Goal: Task Accomplishment & Management: Manage account settings

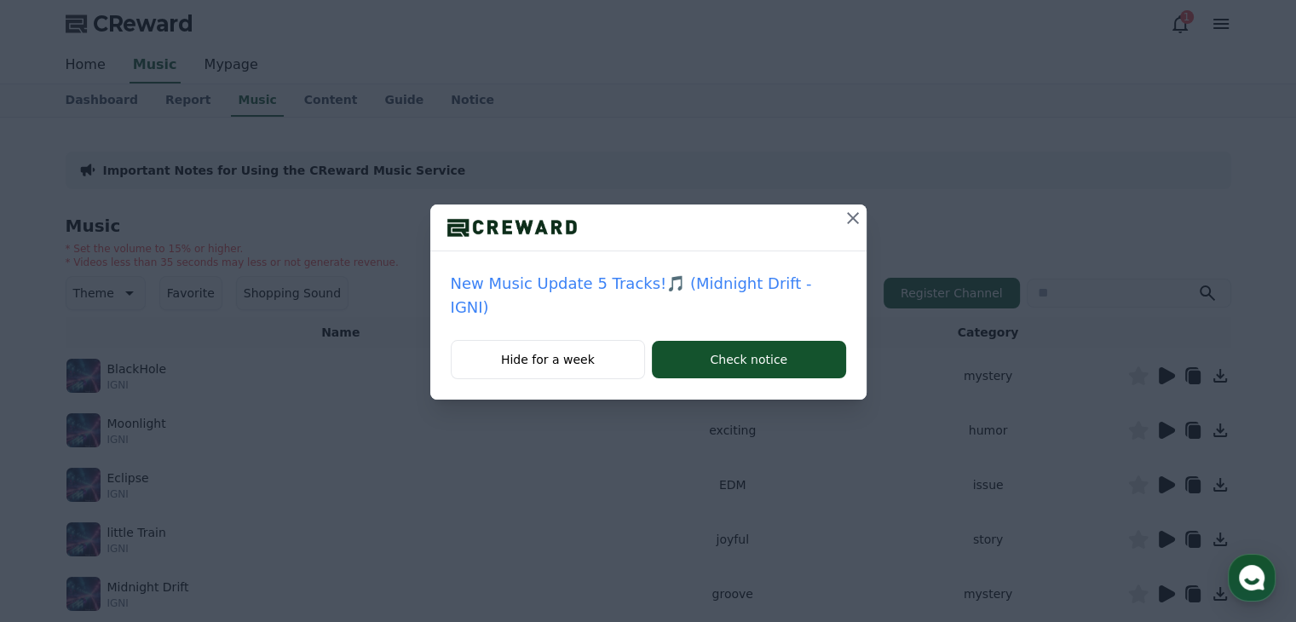
click at [842, 218] on icon at bounding box center [852, 218] width 20 height 20
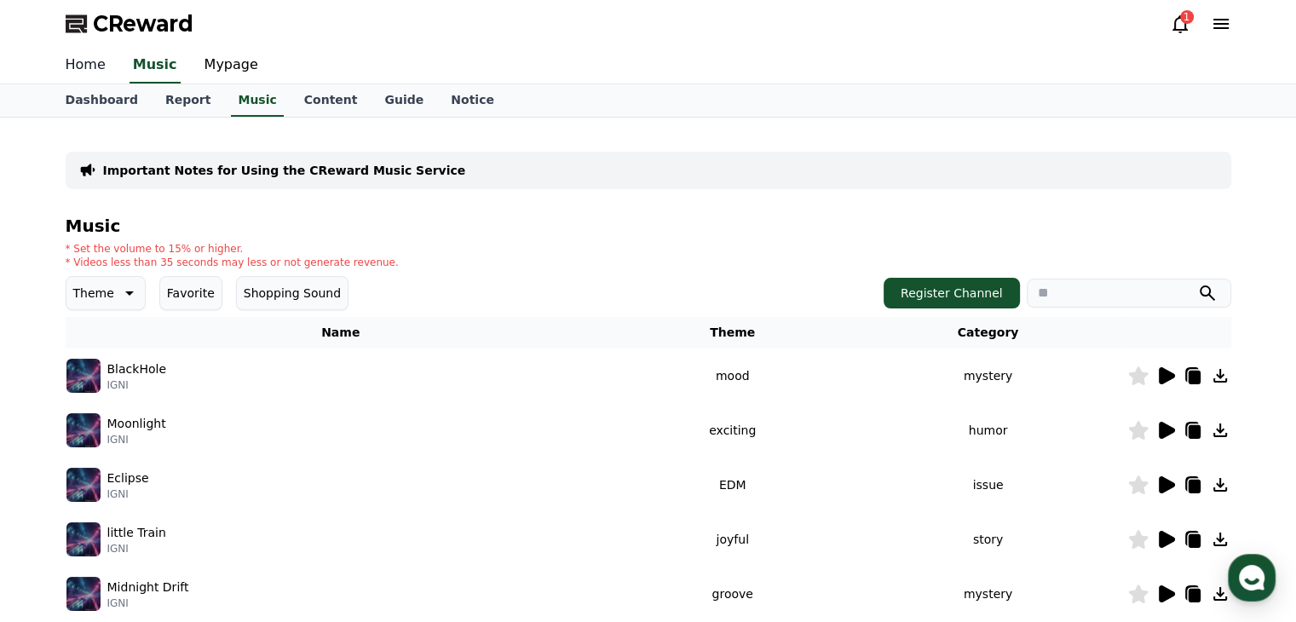
click at [85, 66] on link "Home" at bounding box center [85, 66] width 67 height 36
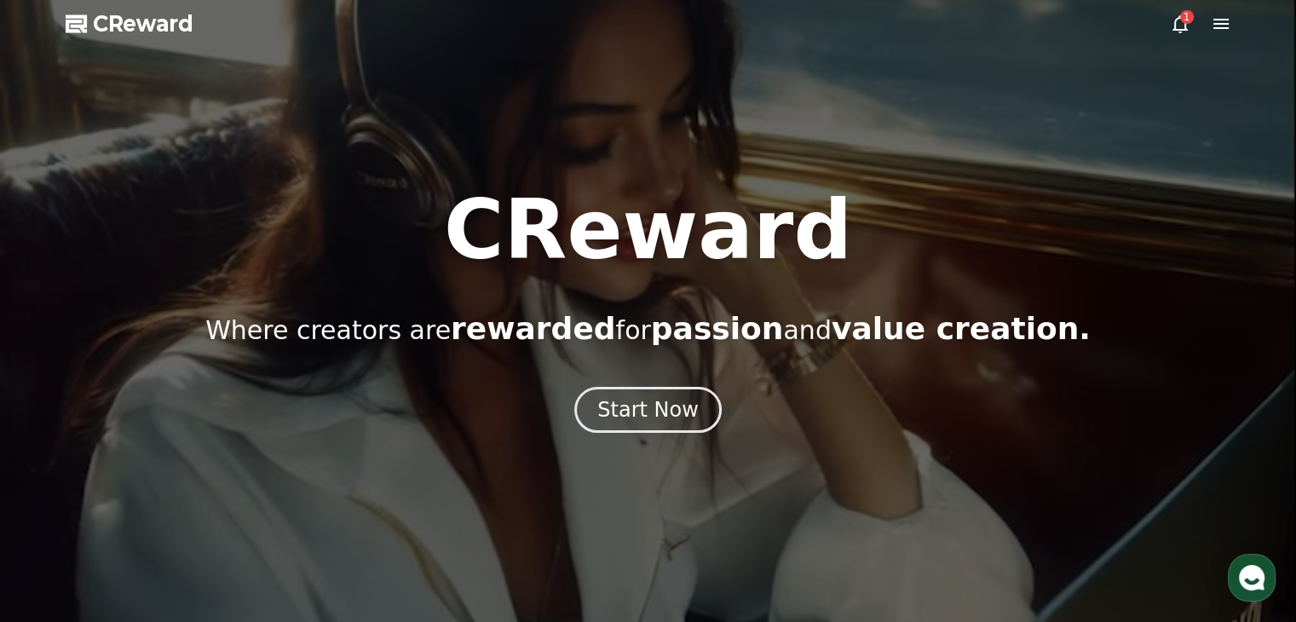
click at [1176, 27] on icon at bounding box center [1180, 24] width 20 height 20
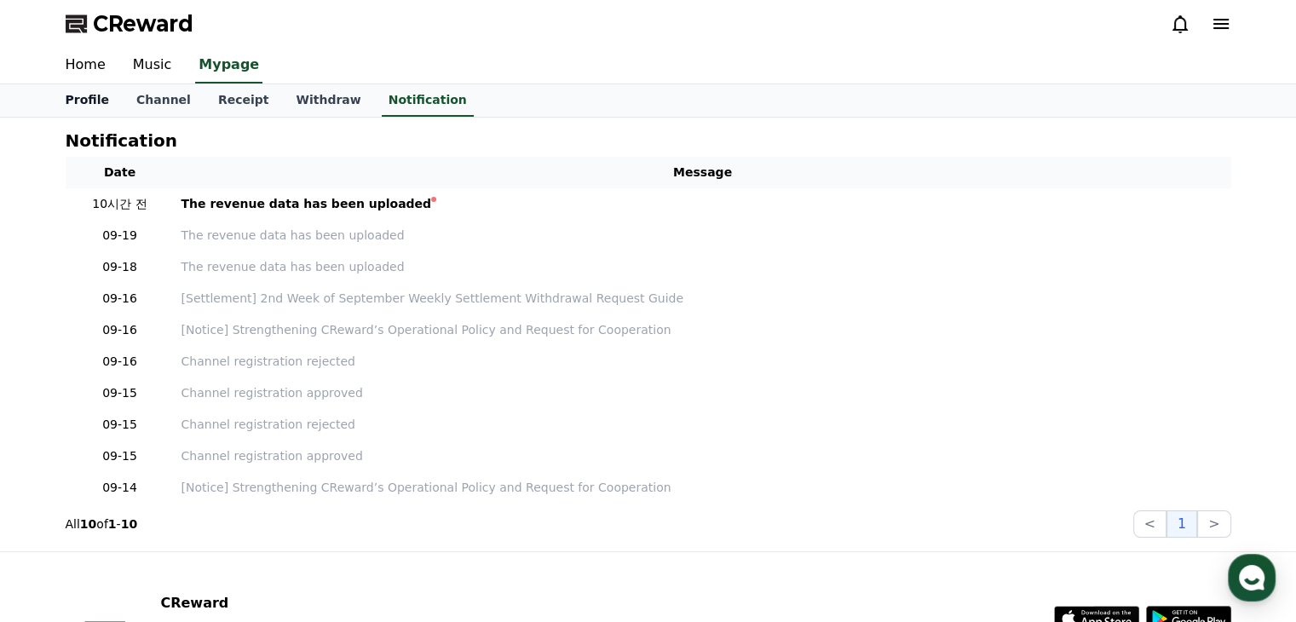
click at [82, 100] on link "Profile" at bounding box center [87, 100] width 71 height 32
select select "**********"
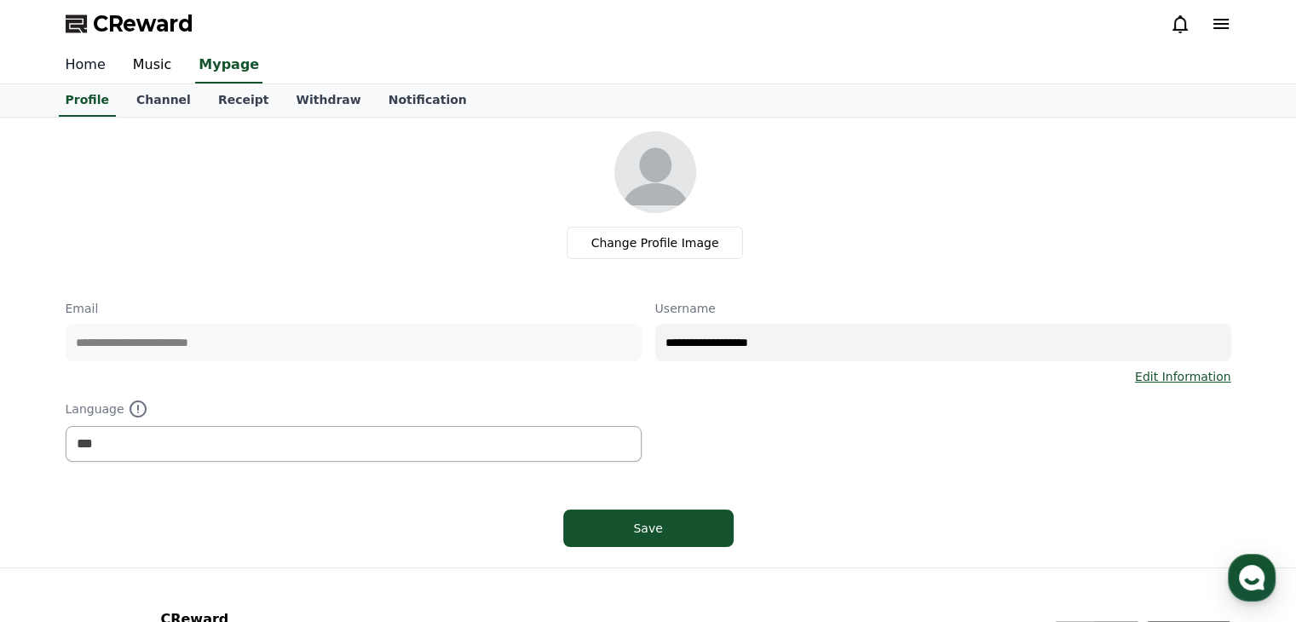
click at [84, 66] on link "Home" at bounding box center [85, 66] width 67 height 36
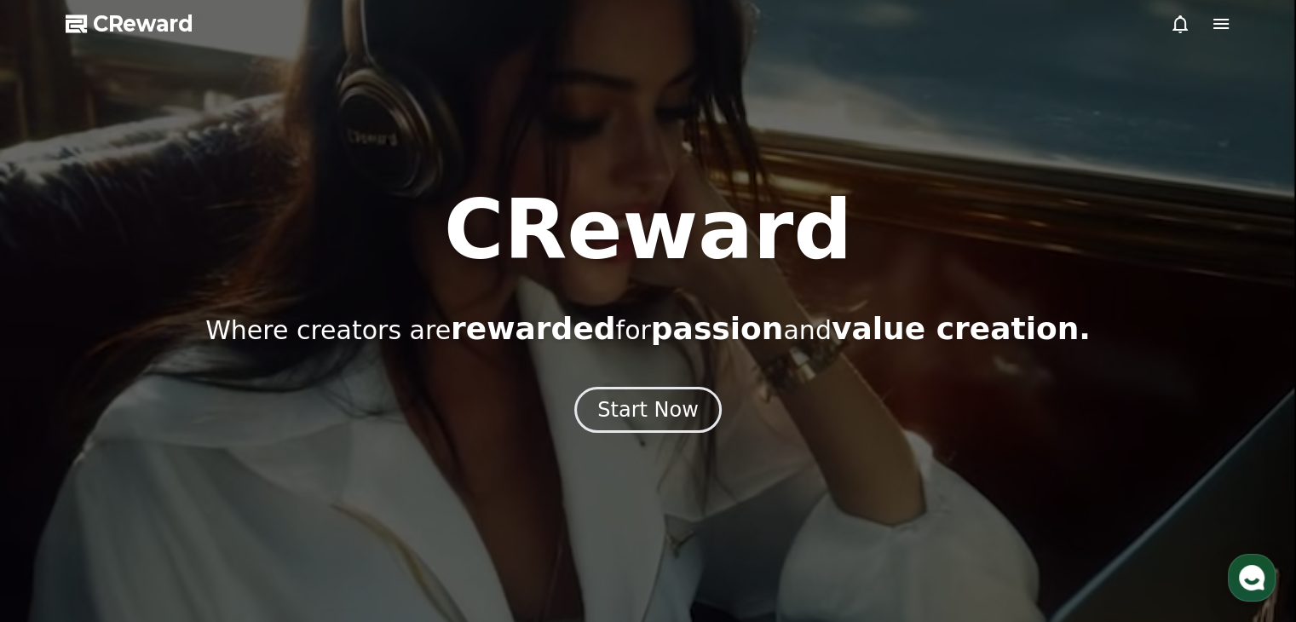
drag, startPoint x: 678, startPoint y: 404, endPoint x: 554, endPoint y: 376, distance: 127.3
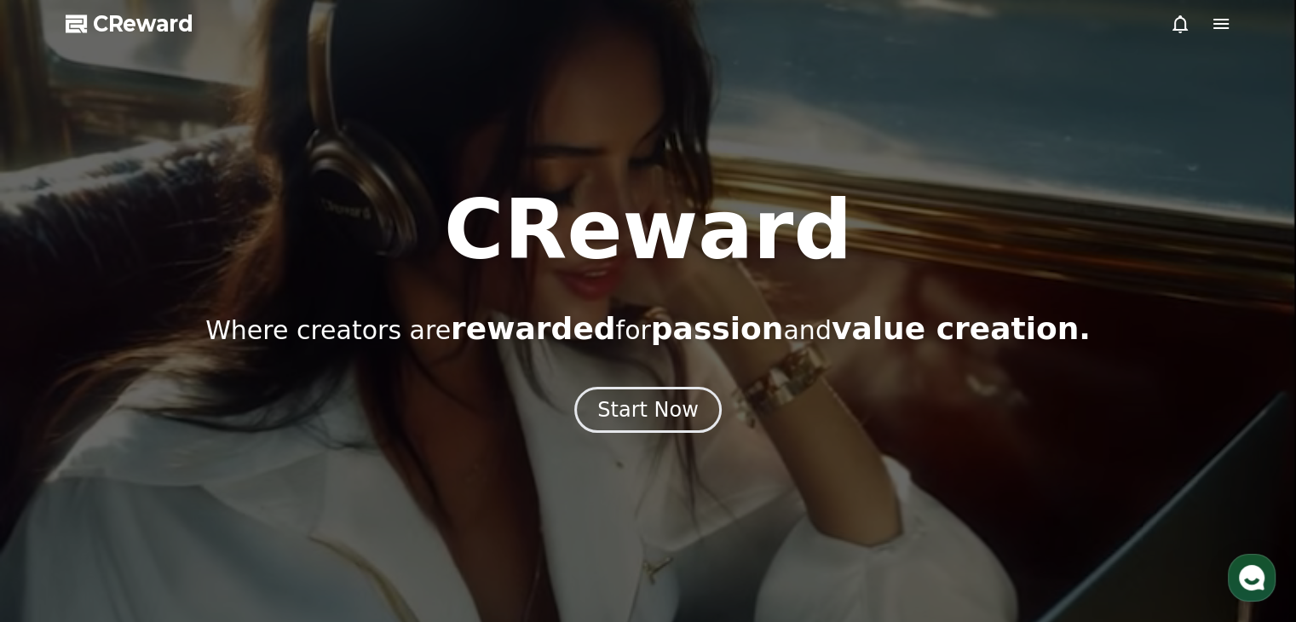
click at [675, 402] on div "Start Now" at bounding box center [647, 409] width 101 height 27
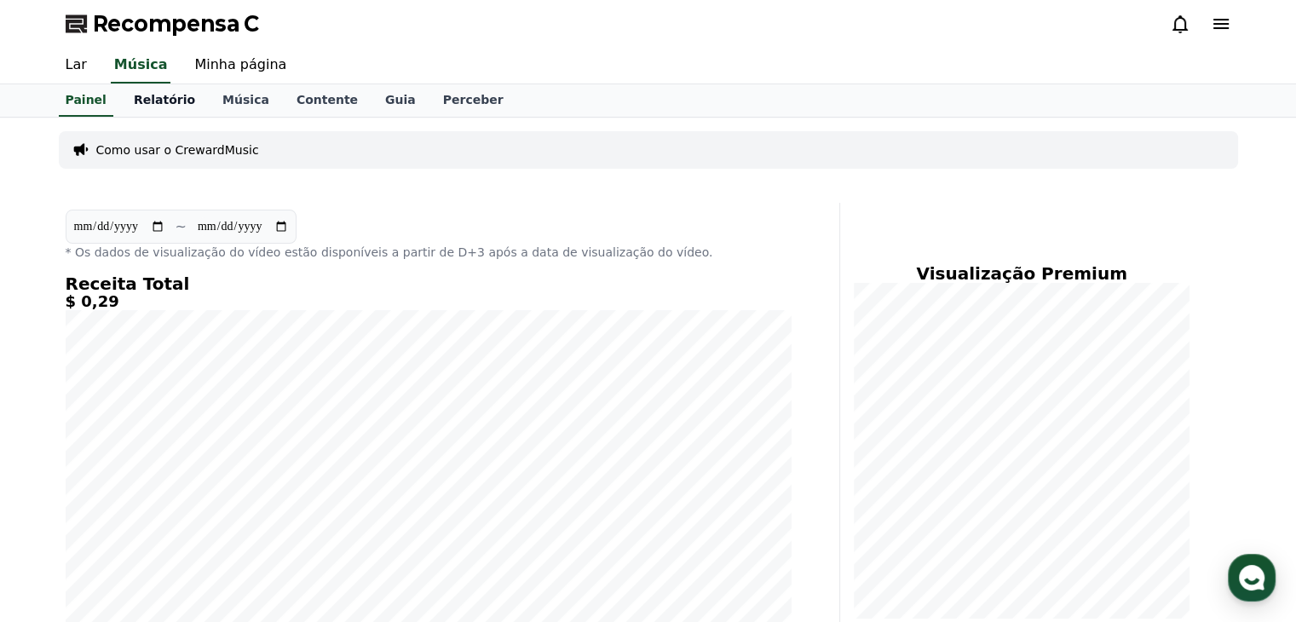
click at [171, 103] on font "Relatório" at bounding box center [164, 100] width 61 height 14
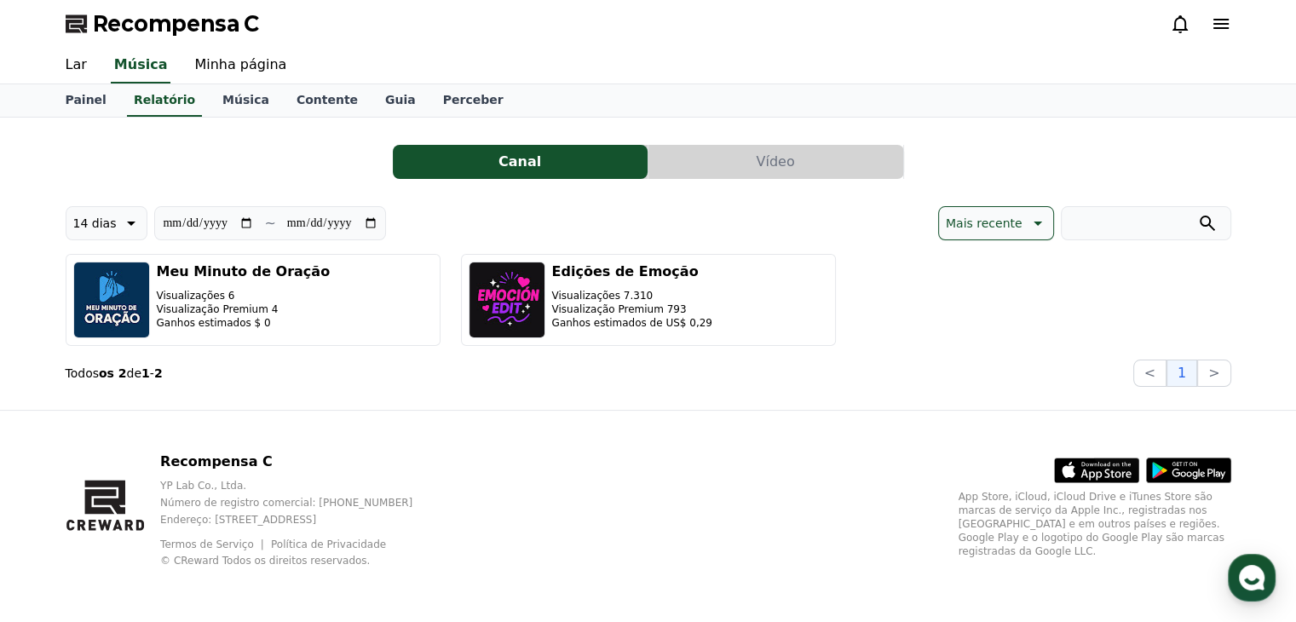
click at [813, 166] on button "Vídeo" at bounding box center [775, 162] width 255 height 34
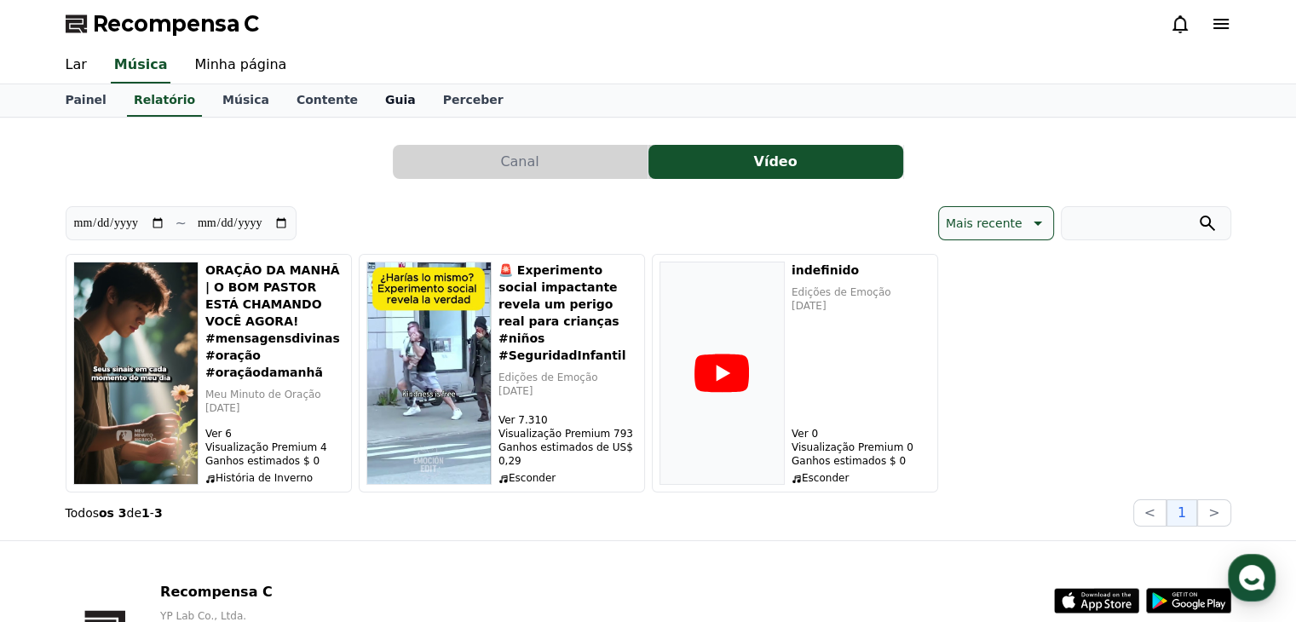
click at [385, 104] on font "Guia" at bounding box center [400, 100] width 31 height 14
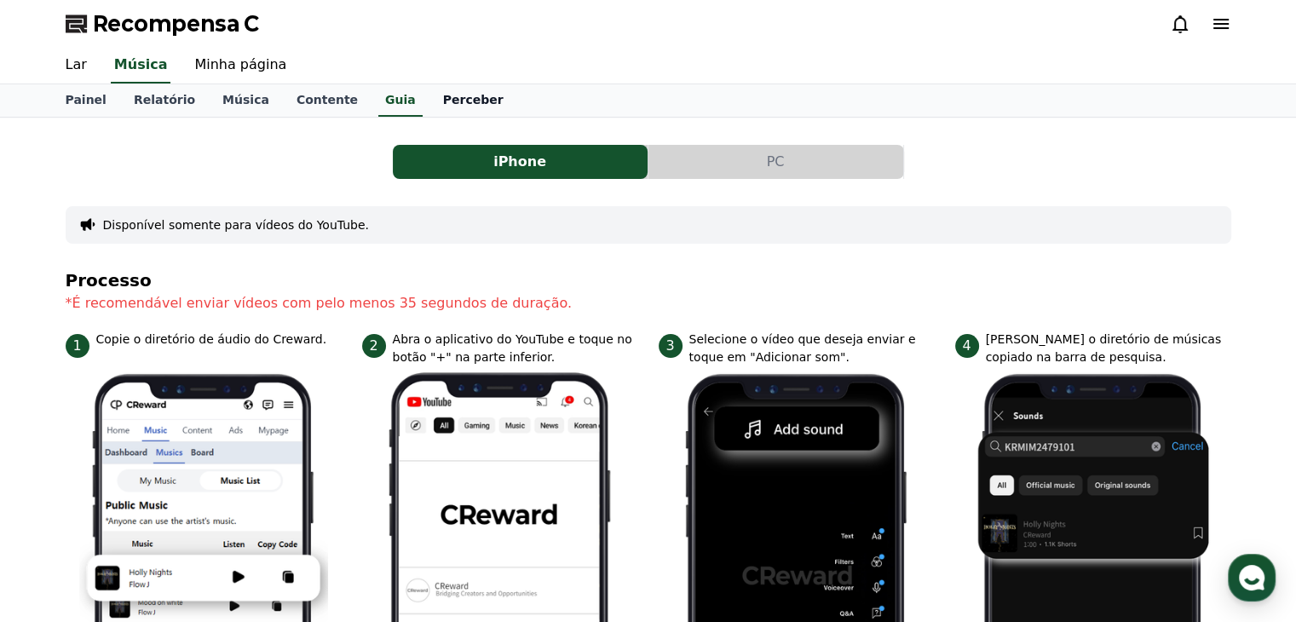
click at [435, 106] on link "Perceber" at bounding box center [473, 100] width 88 height 32
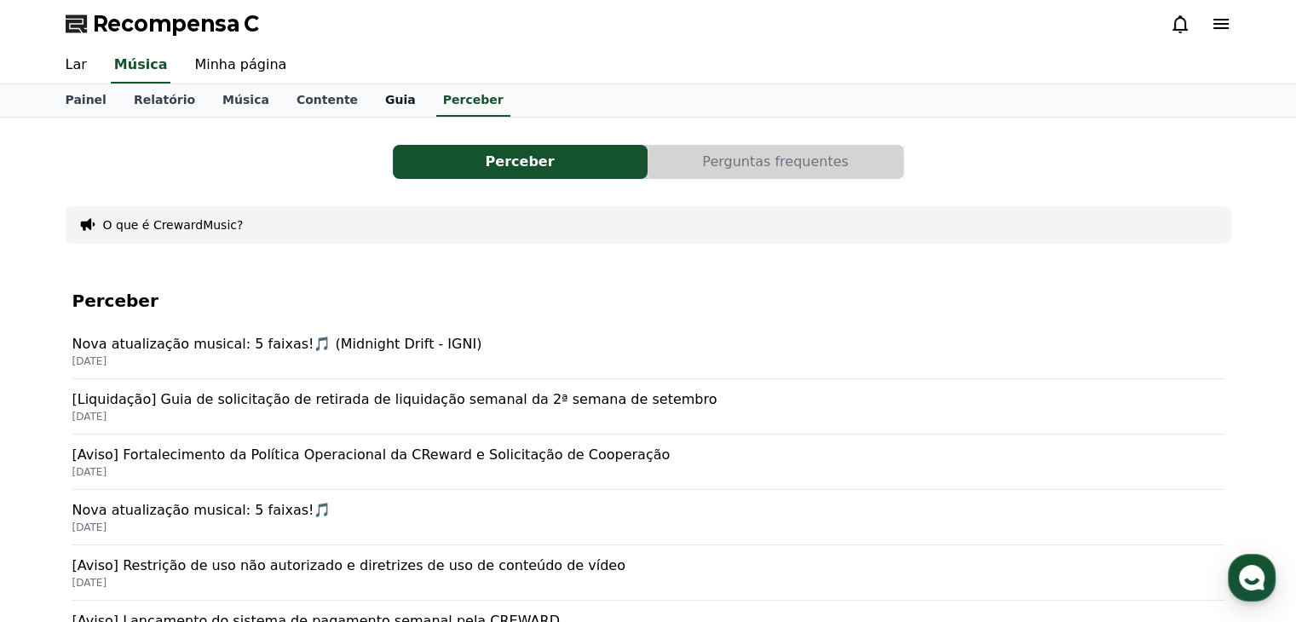
click at [385, 103] on font "Guia" at bounding box center [400, 100] width 31 height 14
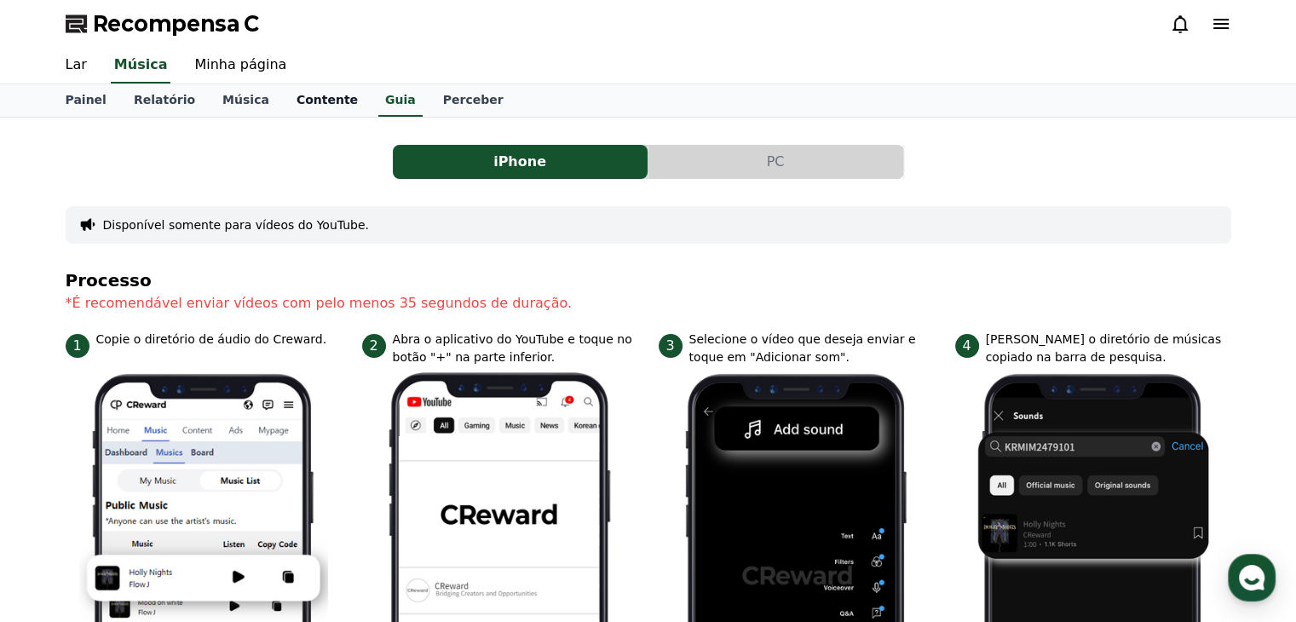
click at [296, 101] on font "Contente" at bounding box center [326, 100] width 61 height 14
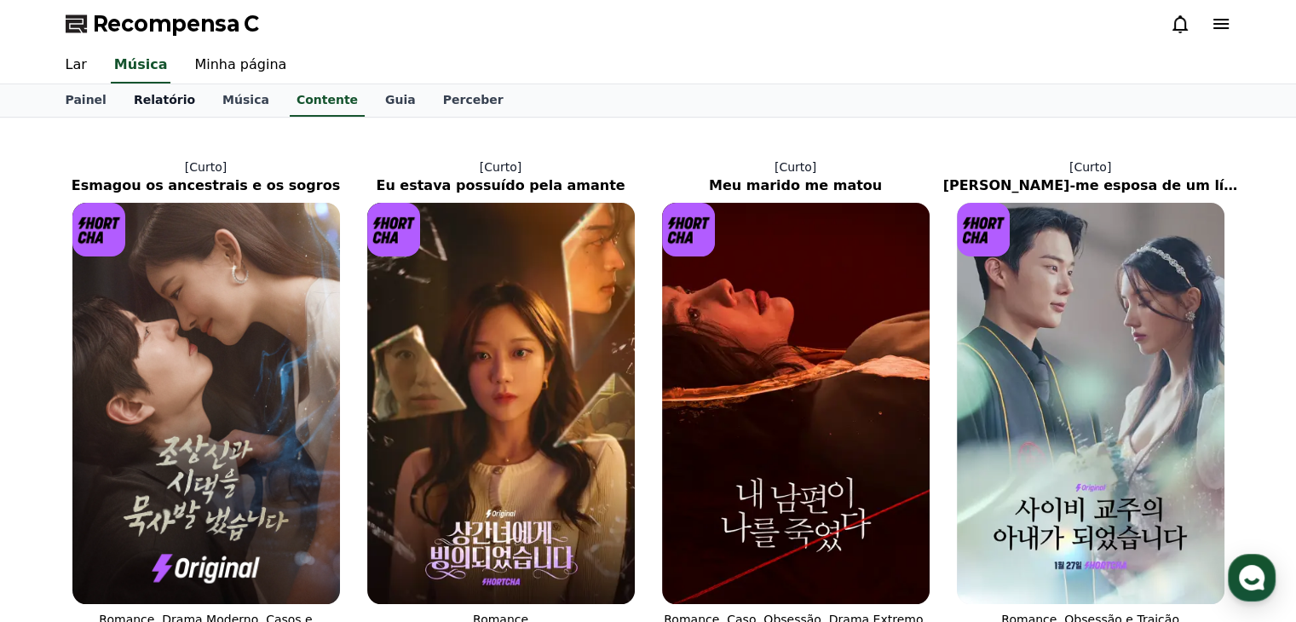
click at [174, 103] on font "Relatório" at bounding box center [164, 100] width 61 height 14
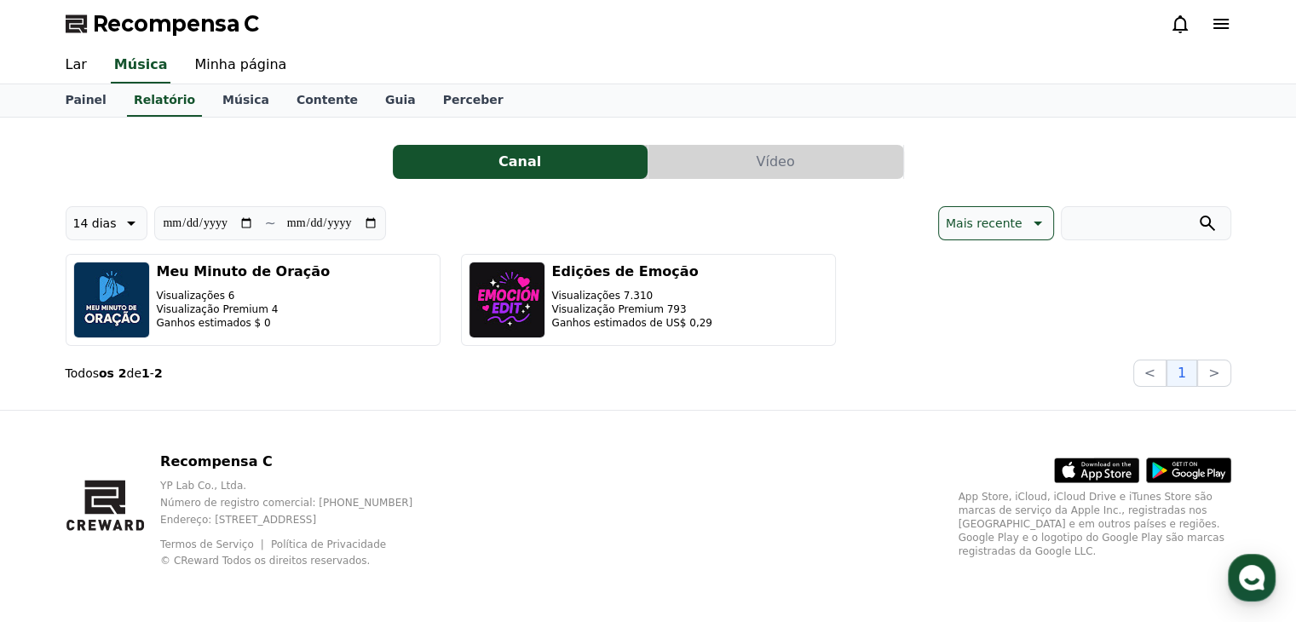
click at [763, 164] on font "Vídeo" at bounding box center [775, 161] width 38 height 16
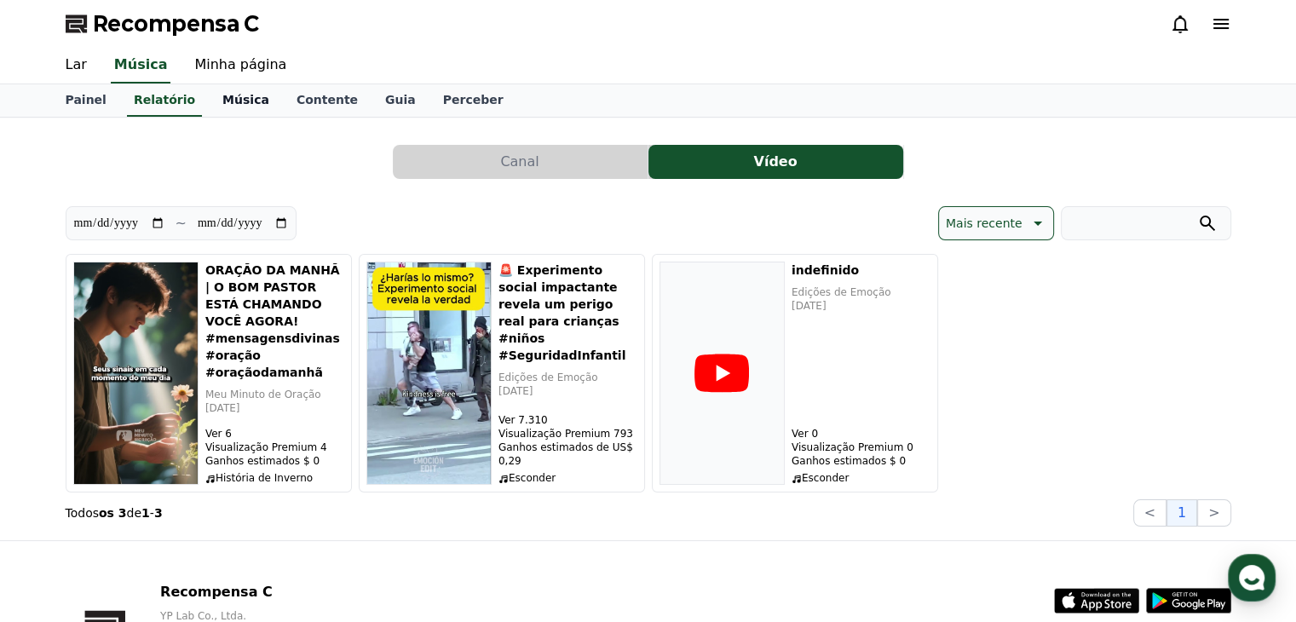
click at [222, 98] on font "Música" at bounding box center [245, 100] width 47 height 14
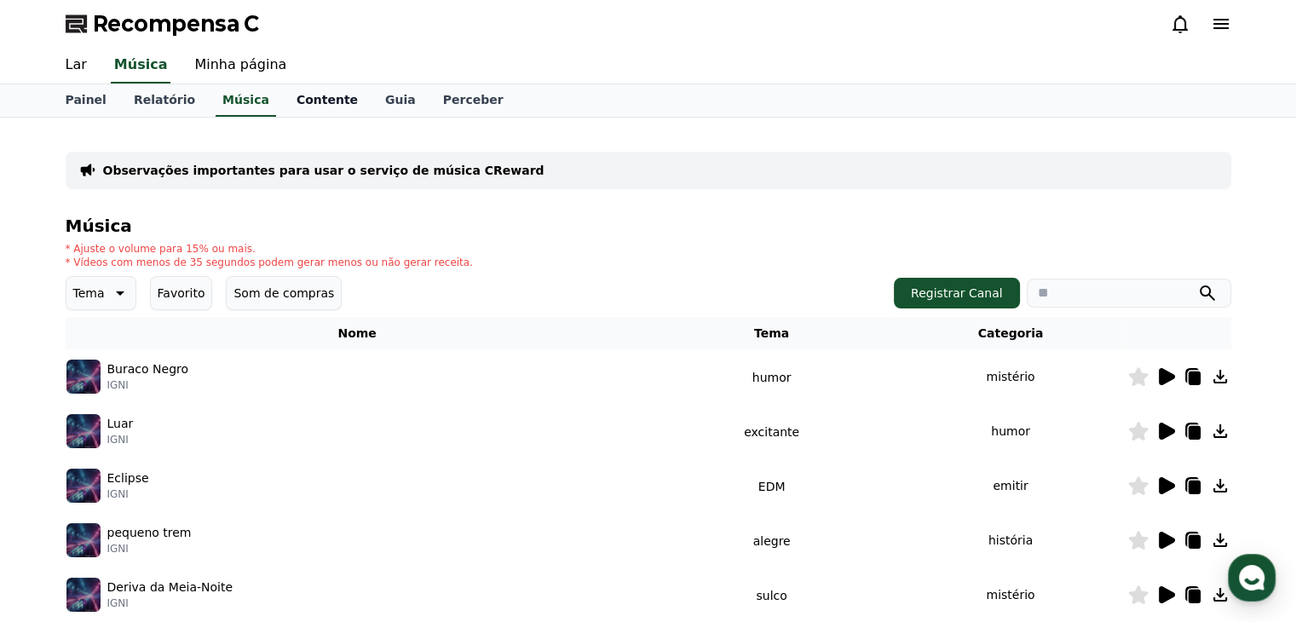
click at [318, 95] on font "Contente" at bounding box center [326, 100] width 61 height 14
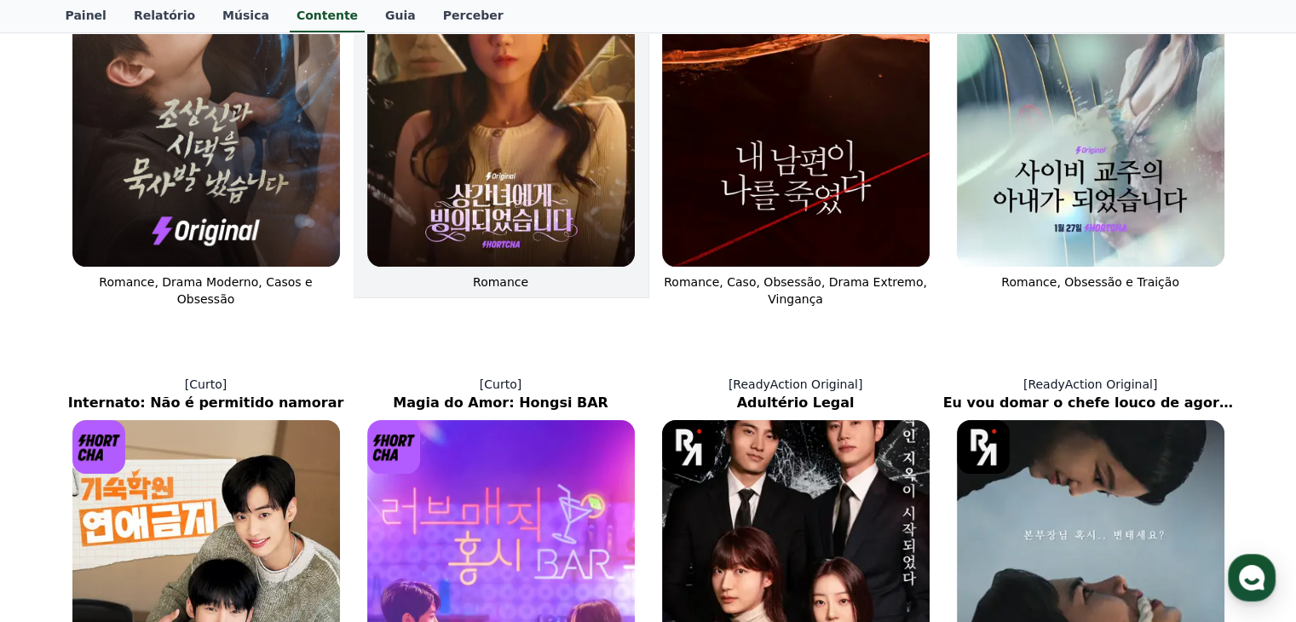
scroll to position [341, 0]
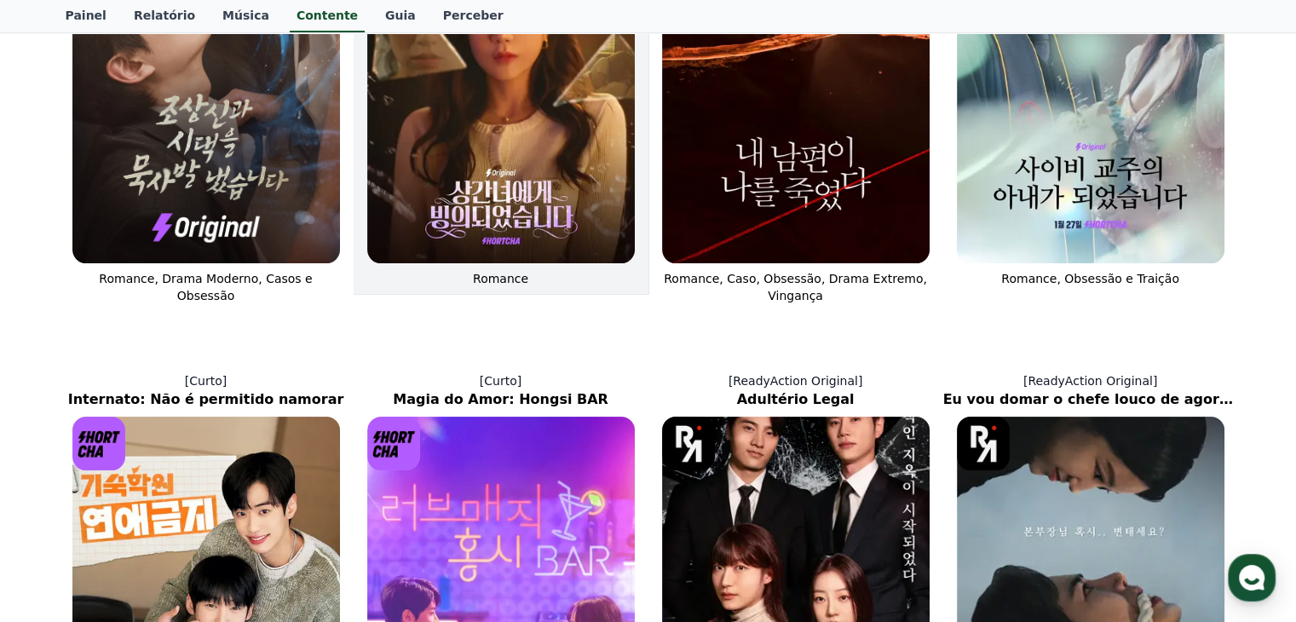
click at [541, 222] on img at bounding box center [500, 62] width 267 height 401
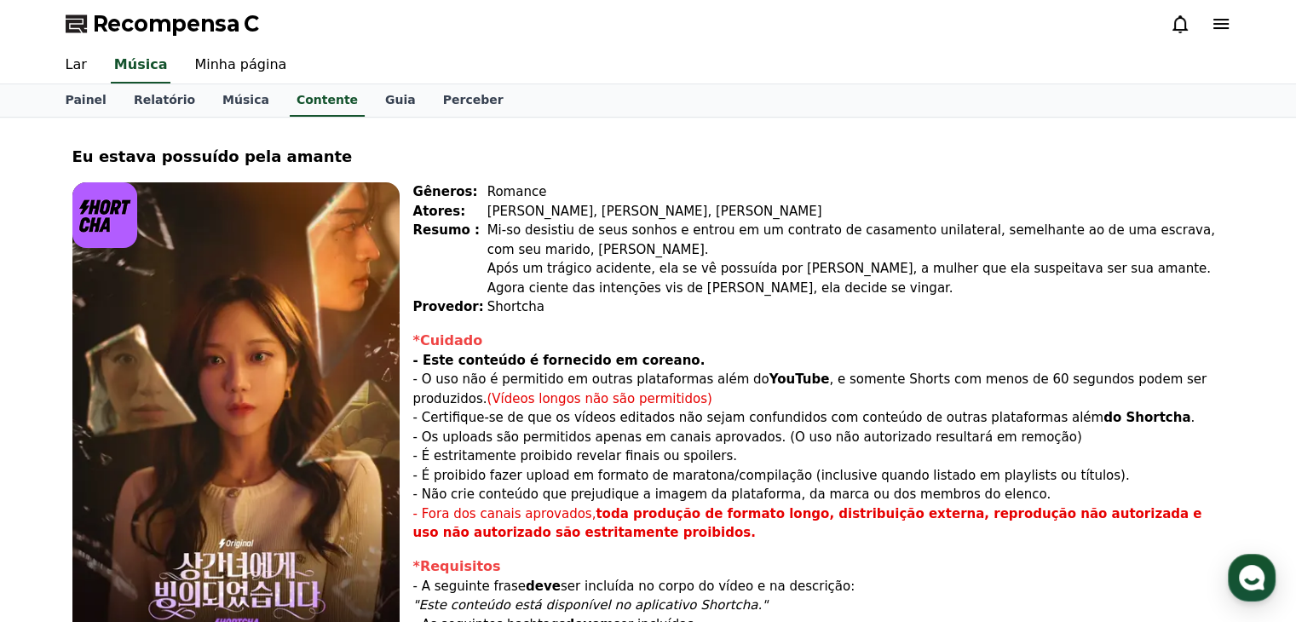
scroll to position [256, 0]
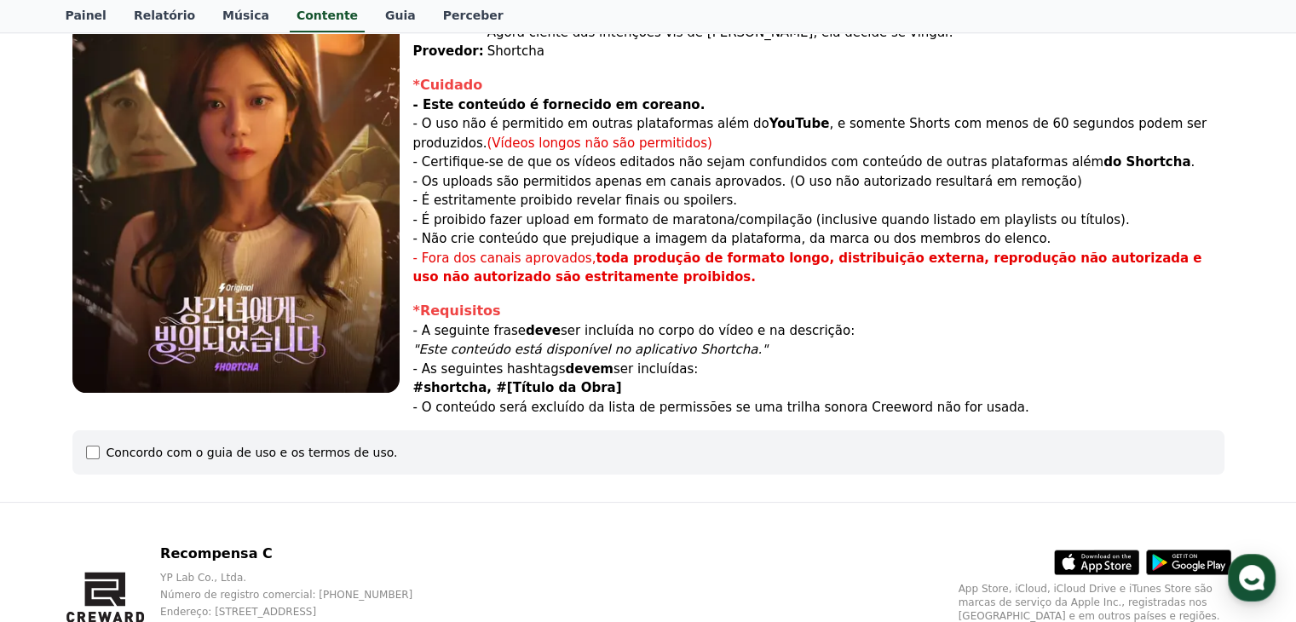
click at [257, 233] on img at bounding box center [235, 160] width 327 height 466
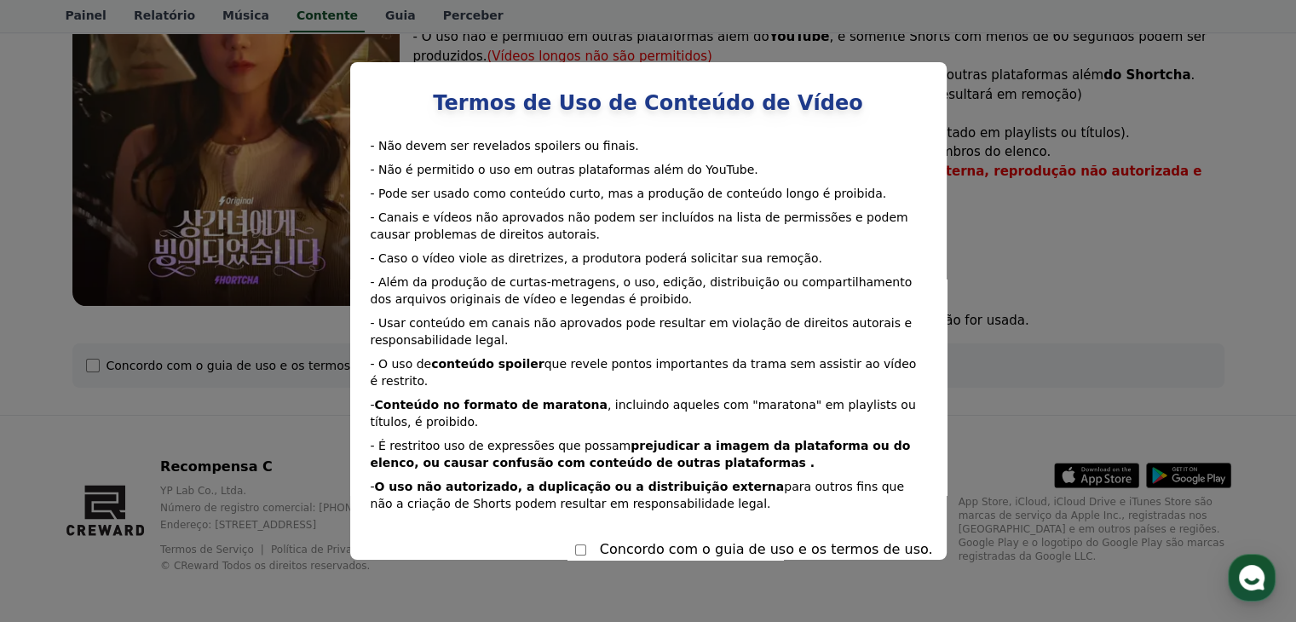
scroll to position [347, 0]
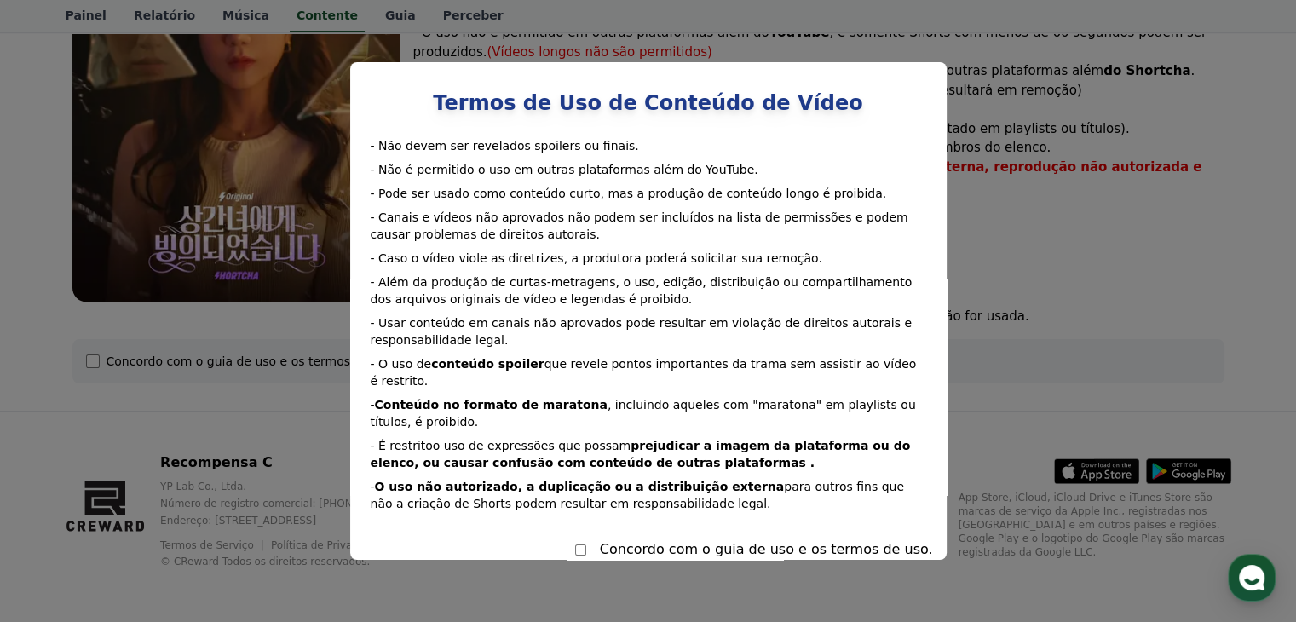
click at [284, 388] on button "fechar modal" at bounding box center [648, 311] width 1296 height 622
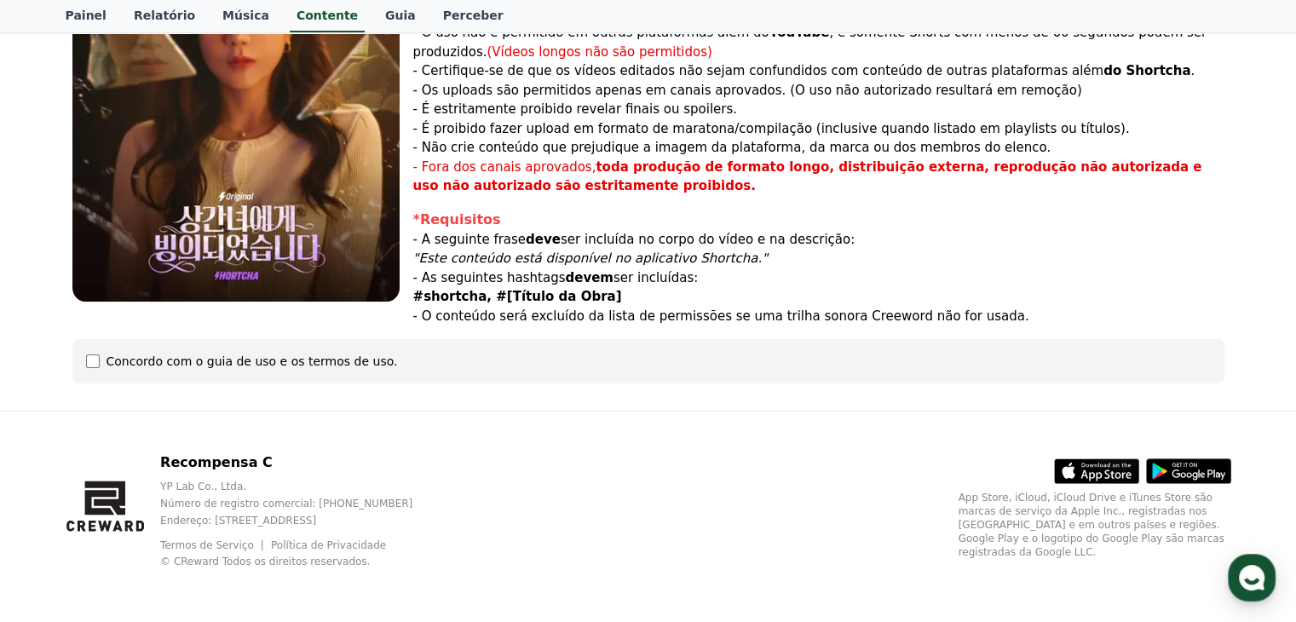
click at [317, 359] on font "Concordo com o guia de uso e os termos de uso." at bounding box center [251, 361] width 291 height 14
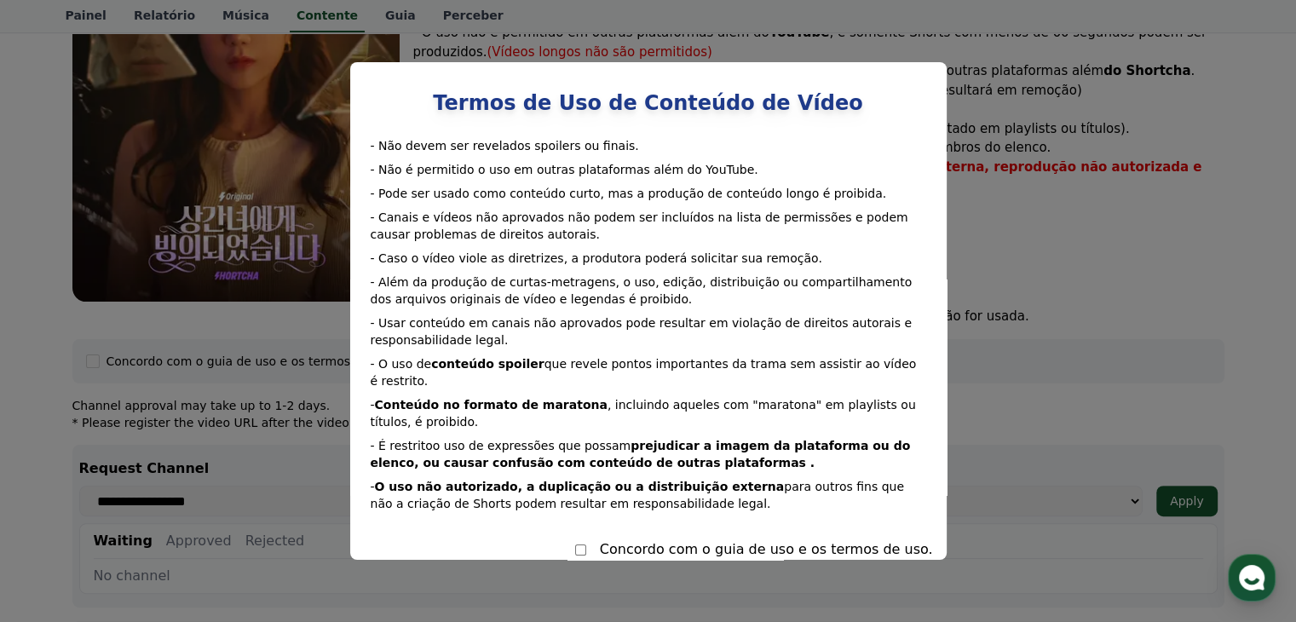
select select
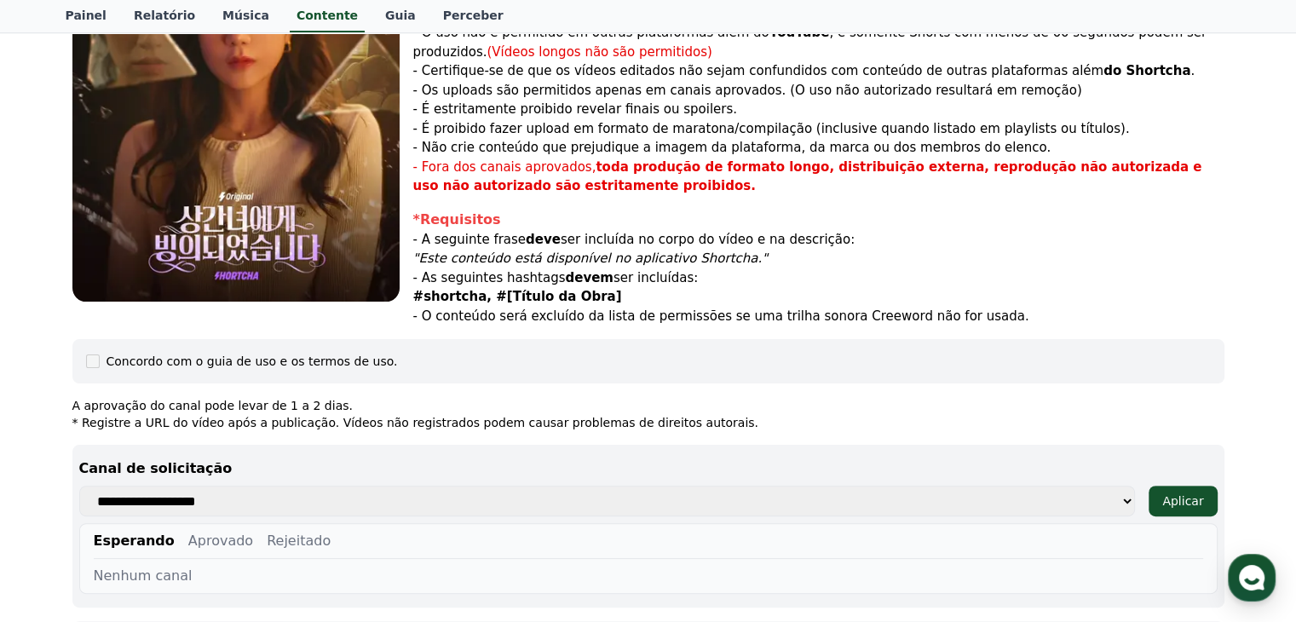
click at [954, 394] on div "Eu estava possuído pela amante Gêneros: Romance Atores: [PERSON_NAME], [PERSON_…" at bounding box center [648, 338] width 1165 height 1109
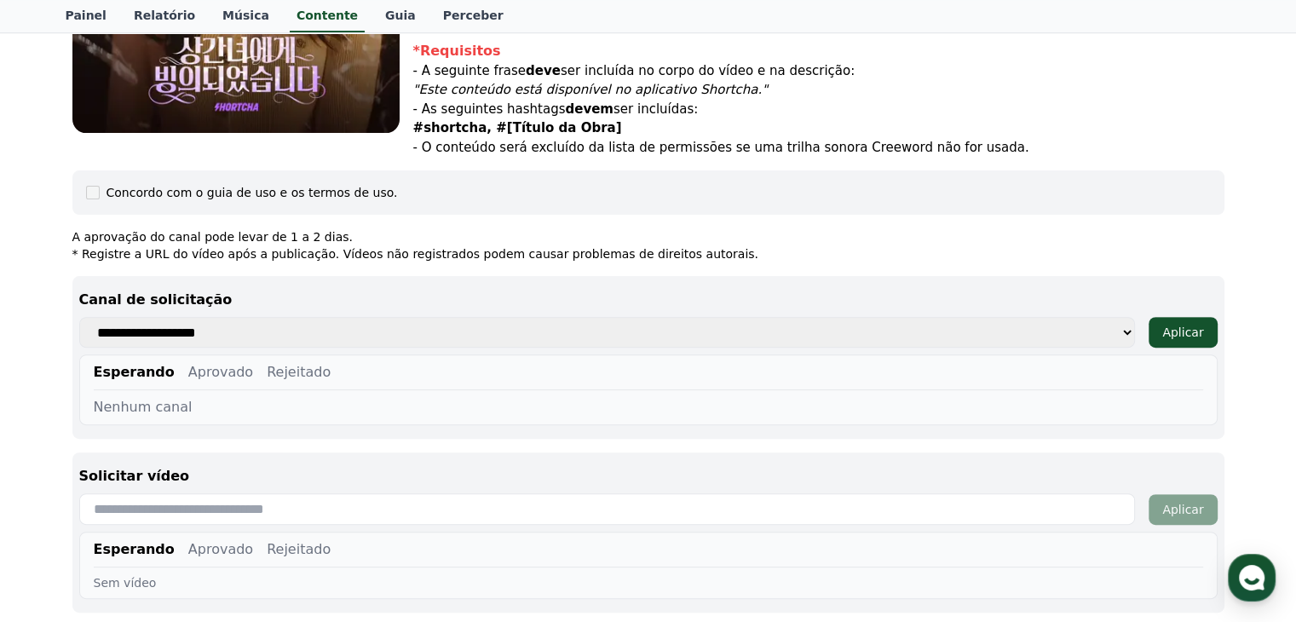
scroll to position [517, 0]
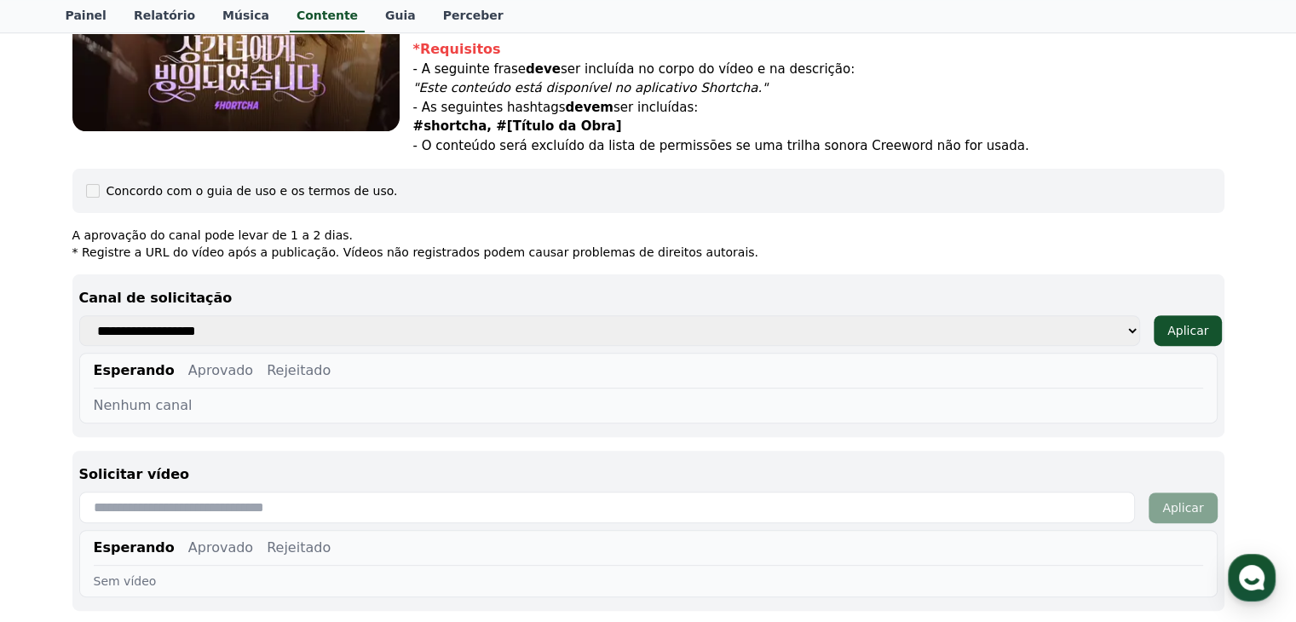
click at [954, 325] on select "**********" at bounding box center [609, 330] width 1061 height 31
click at [963, 281] on div "**********" at bounding box center [648, 355] width 1152 height 163
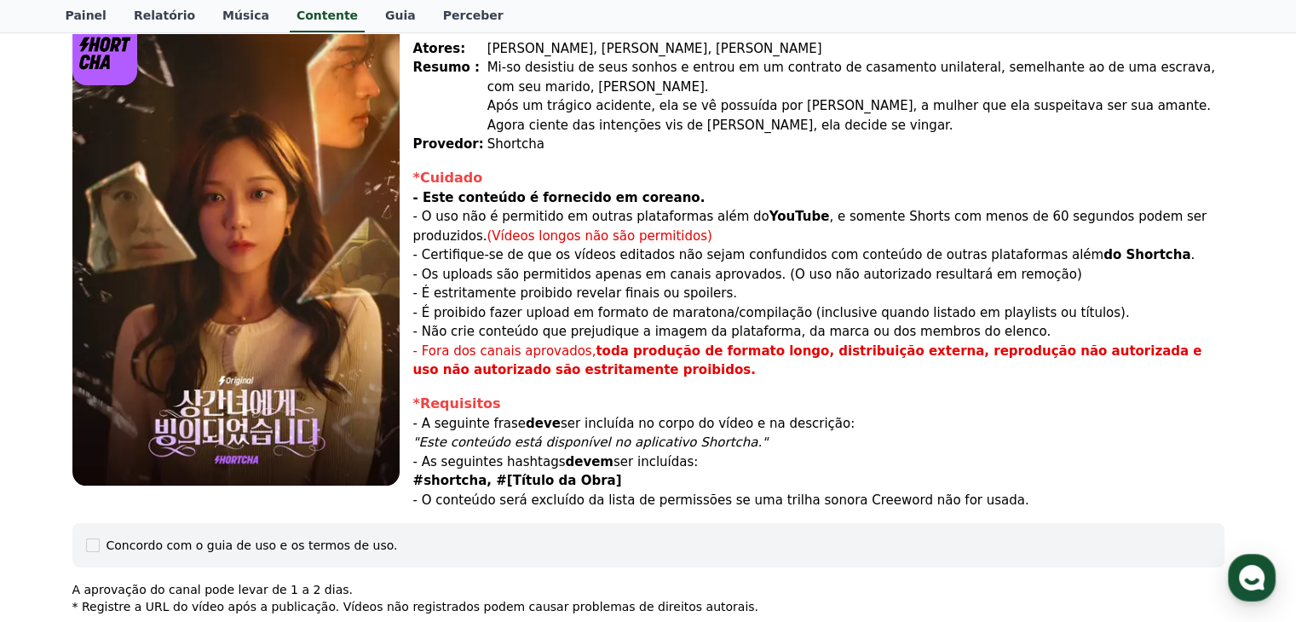
scroll to position [0, 0]
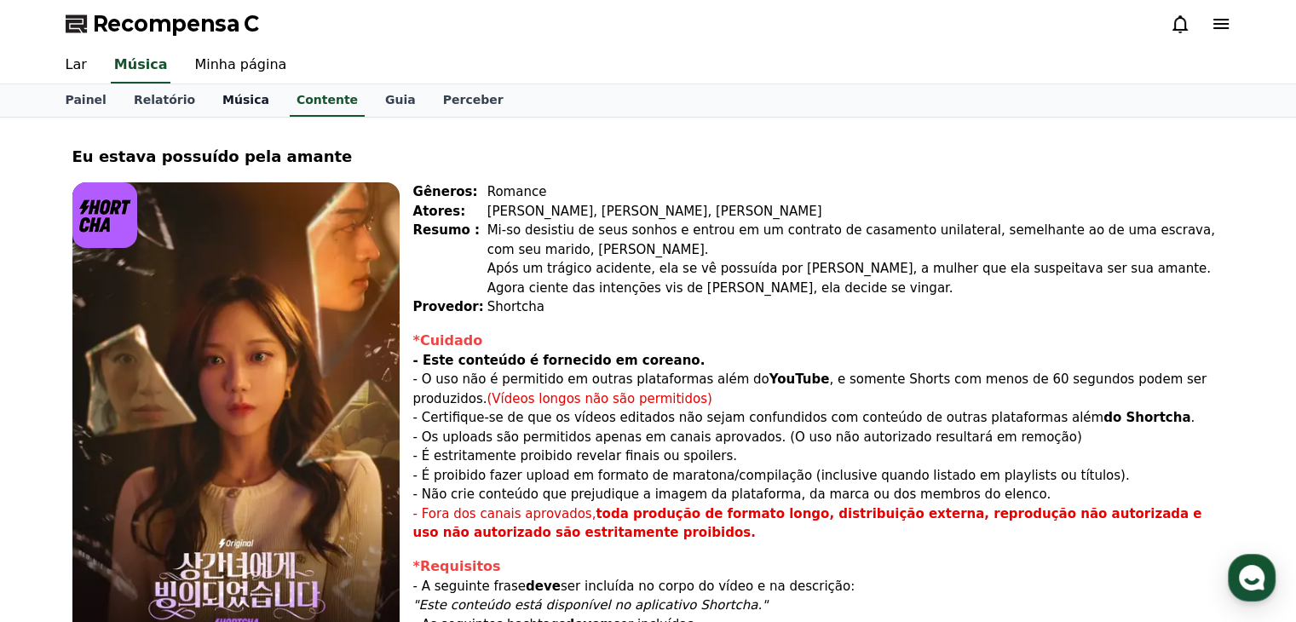
click at [225, 104] on font "Música" at bounding box center [245, 100] width 47 height 14
click at [296, 103] on font "Contente" at bounding box center [326, 100] width 61 height 14
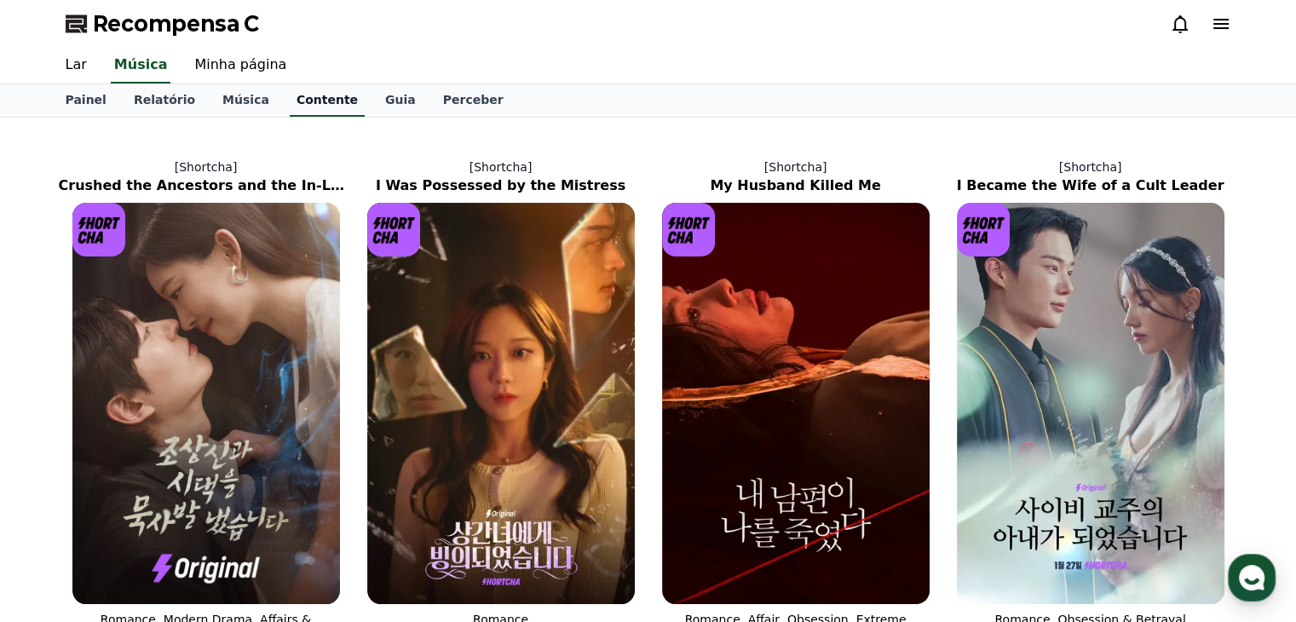
click at [296, 103] on font "Contente" at bounding box center [326, 100] width 61 height 14
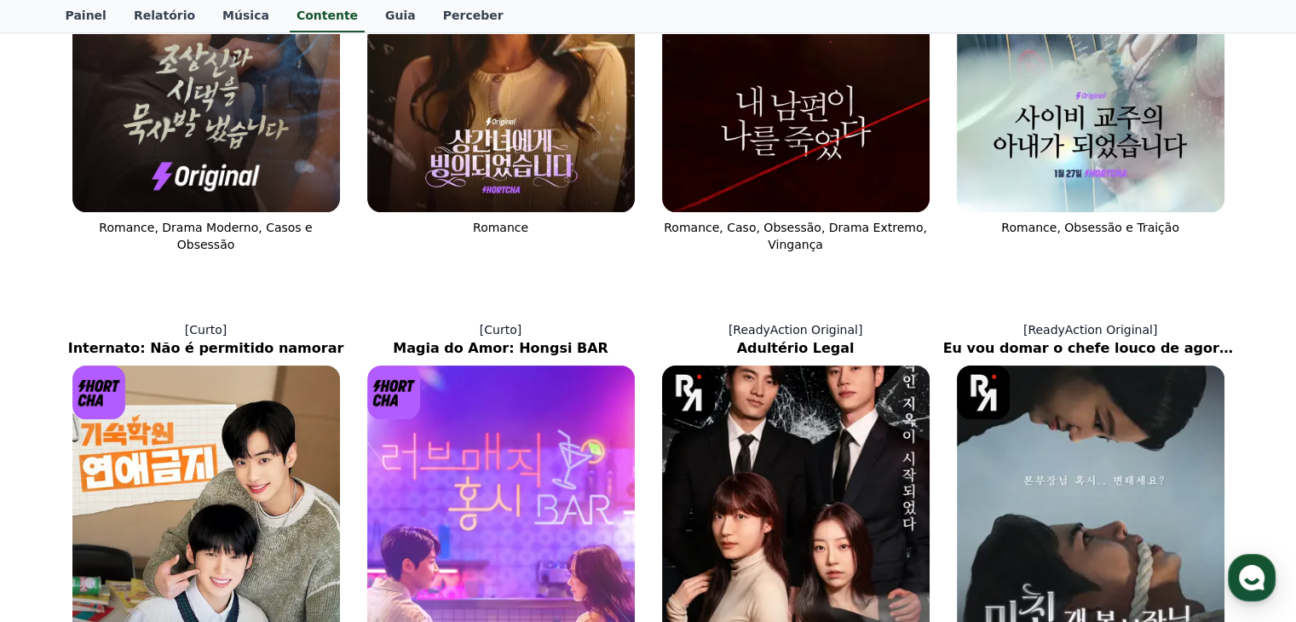
scroll to position [136, 0]
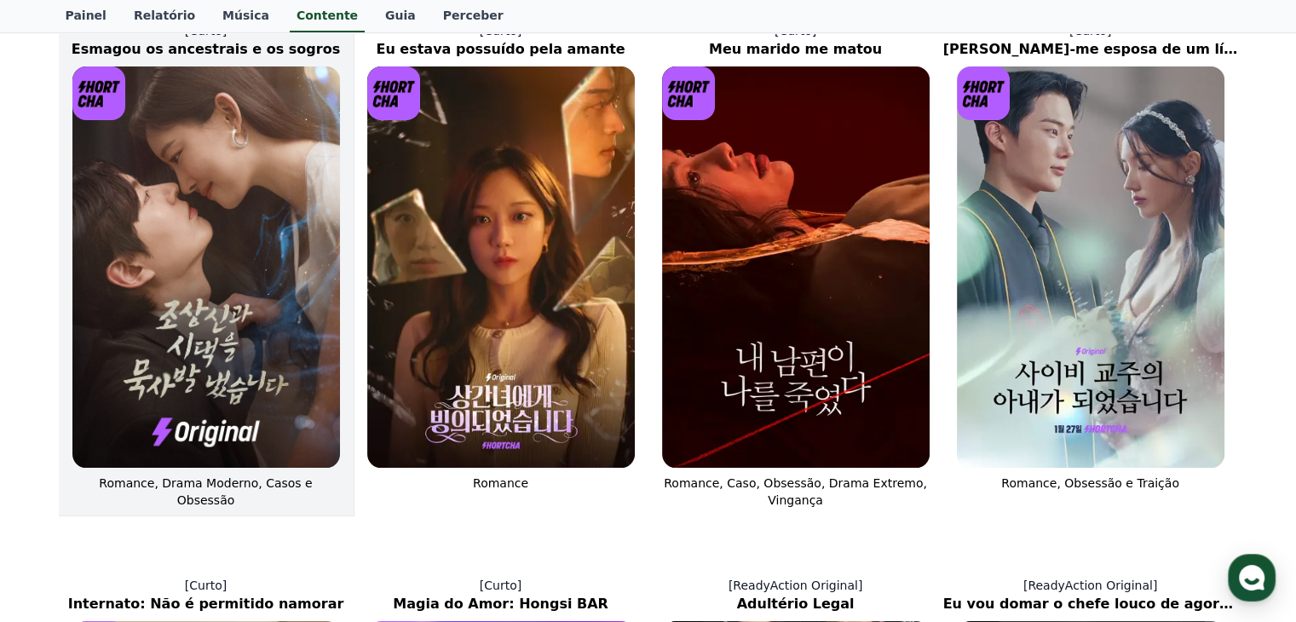
click at [219, 261] on img at bounding box center [205, 266] width 267 height 401
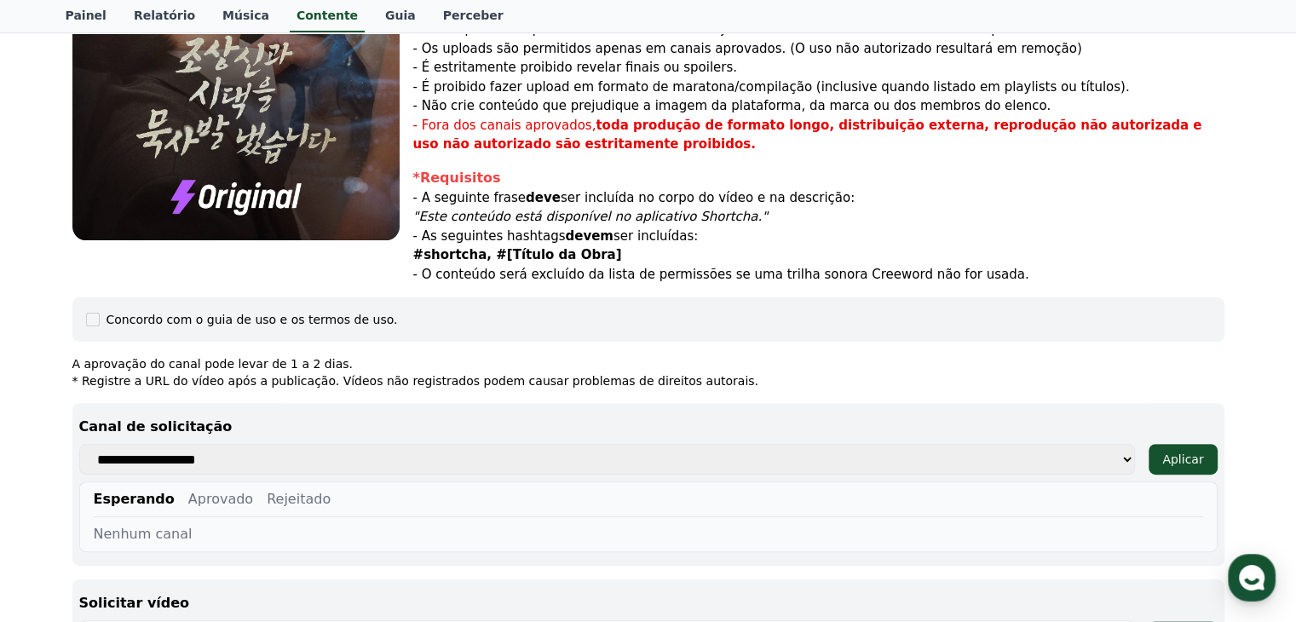
scroll to position [536, 0]
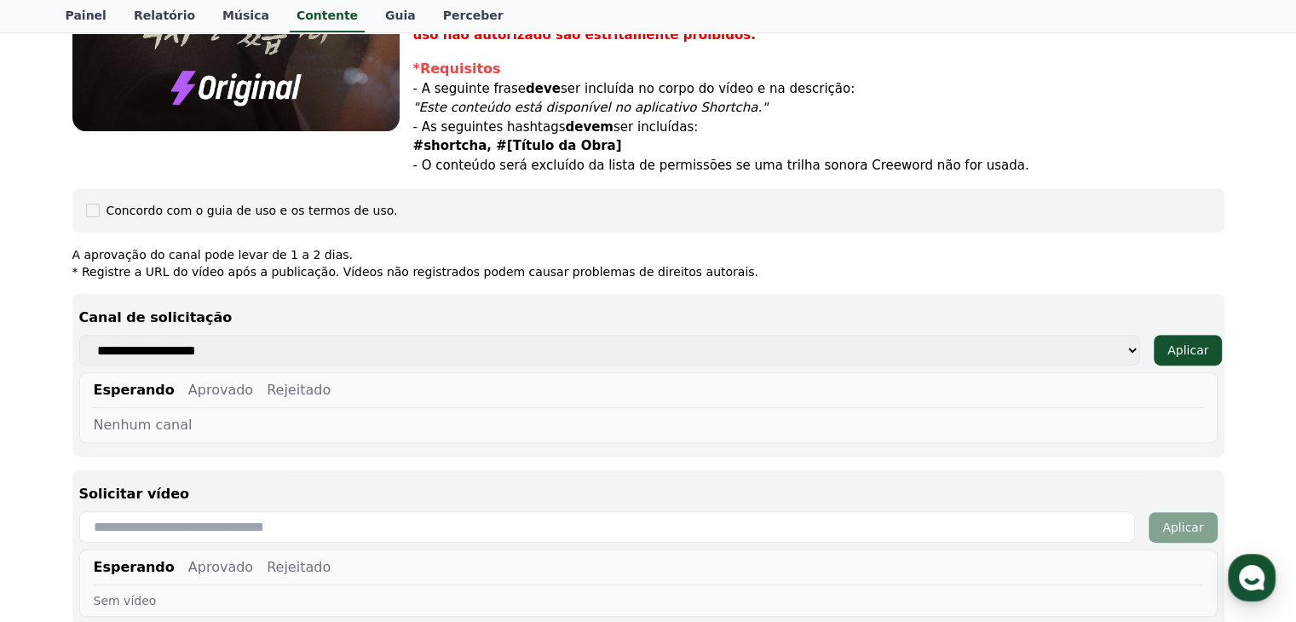
click at [568, 336] on select "**********" at bounding box center [609, 350] width 1061 height 31
select select "**********"
click at [79, 335] on select "**********" at bounding box center [609, 350] width 1061 height 31
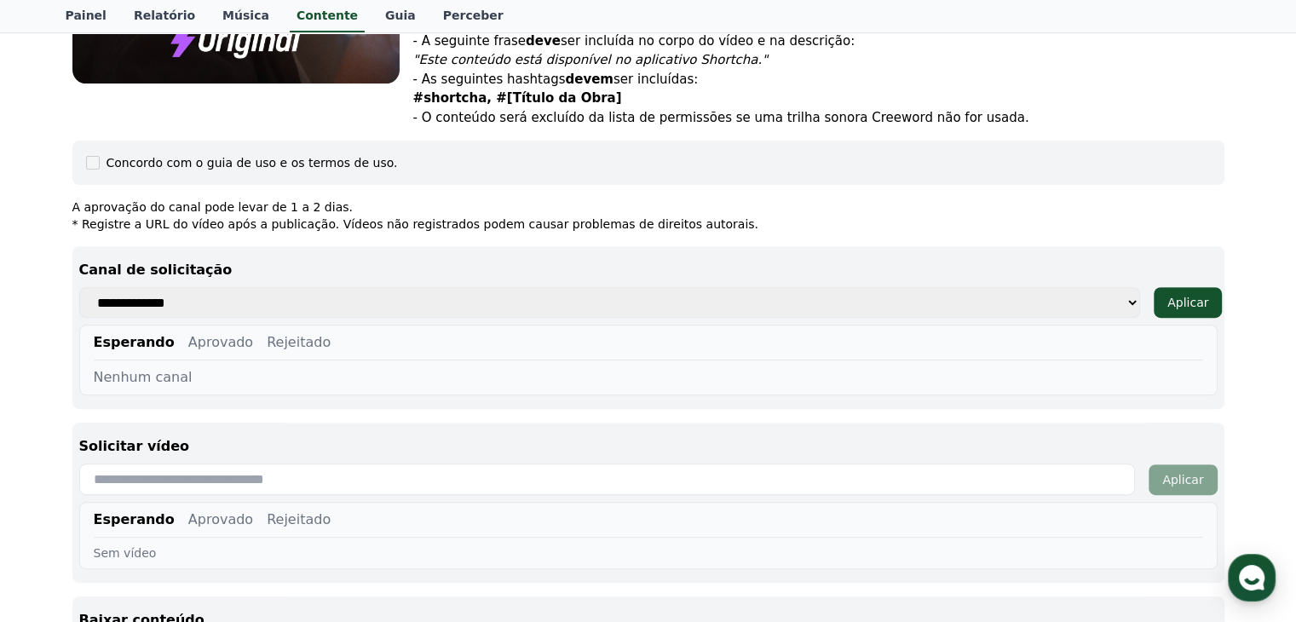
scroll to position [621, 0]
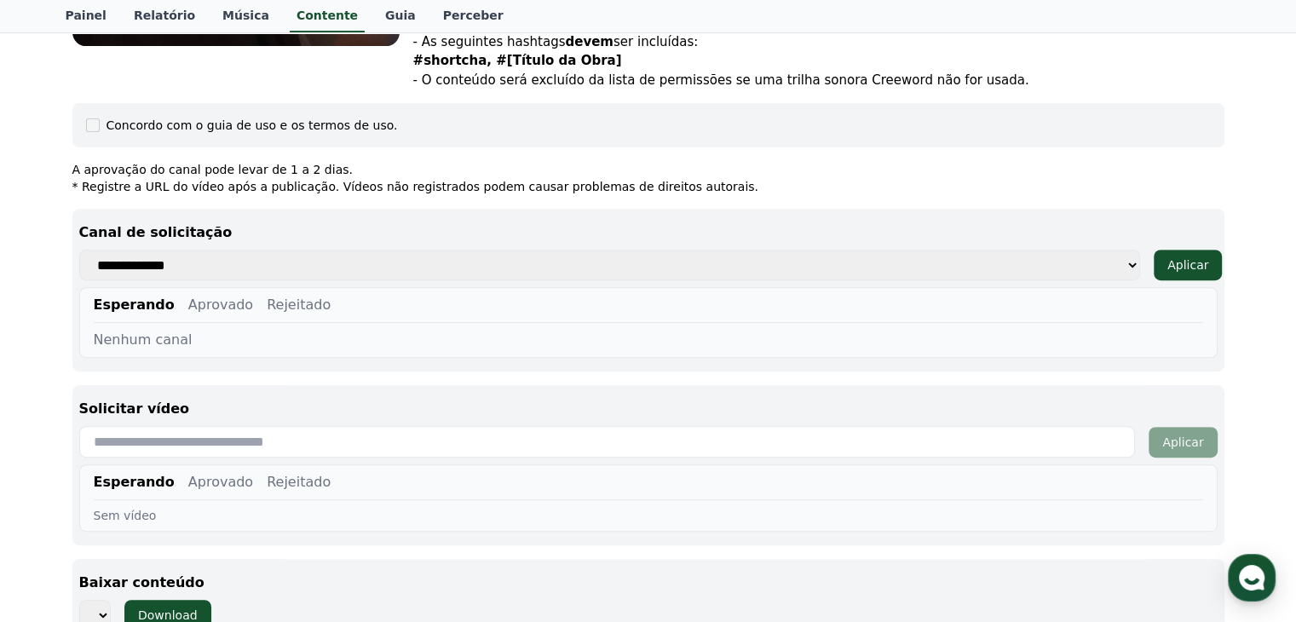
click at [209, 296] on font "Aprovado" at bounding box center [220, 304] width 65 height 16
click at [157, 295] on div "Esperando Aprovado Rejeitado" at bounding box center [648, 309] width 1109 height 28
click at [1177, 258] on font "Aplicar" at bounding box center [1187, 265] width 41 height 14
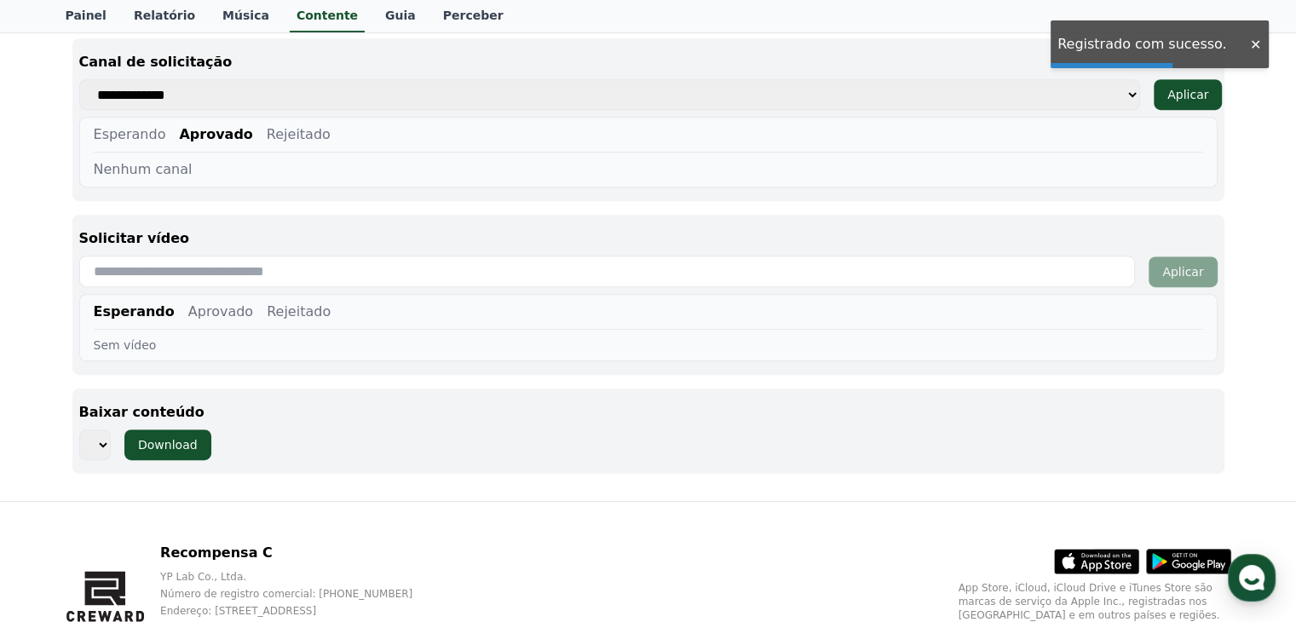
scroll to position [861, 0]
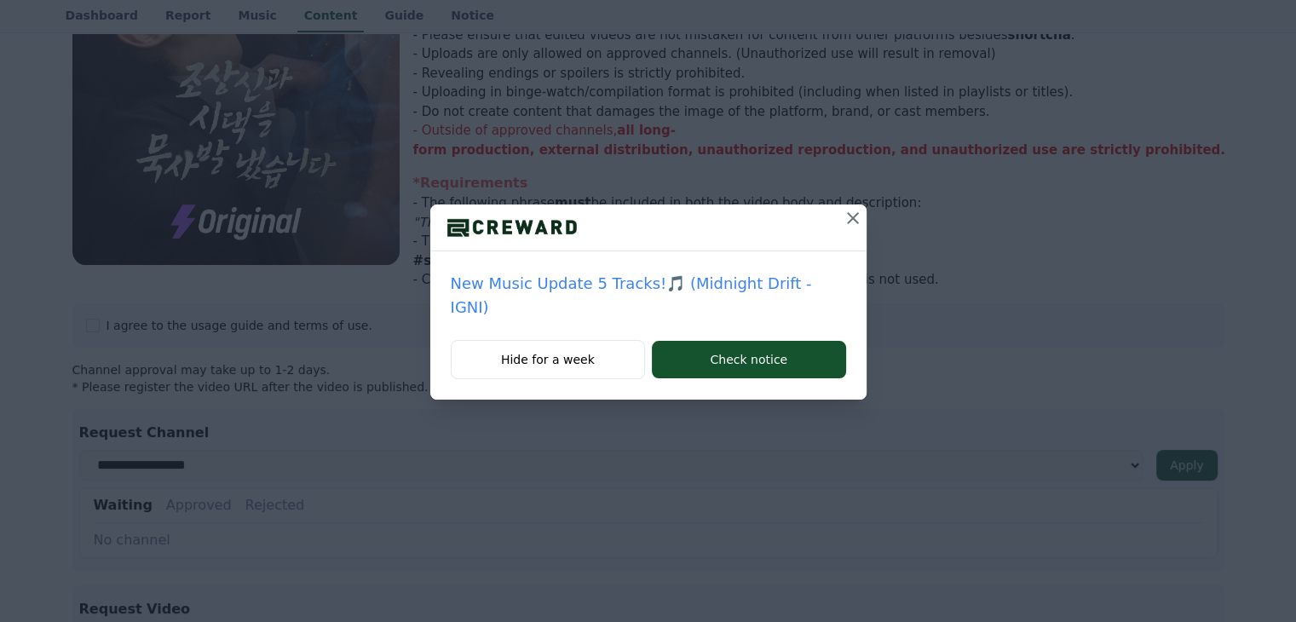
scroll to position [432, 0]
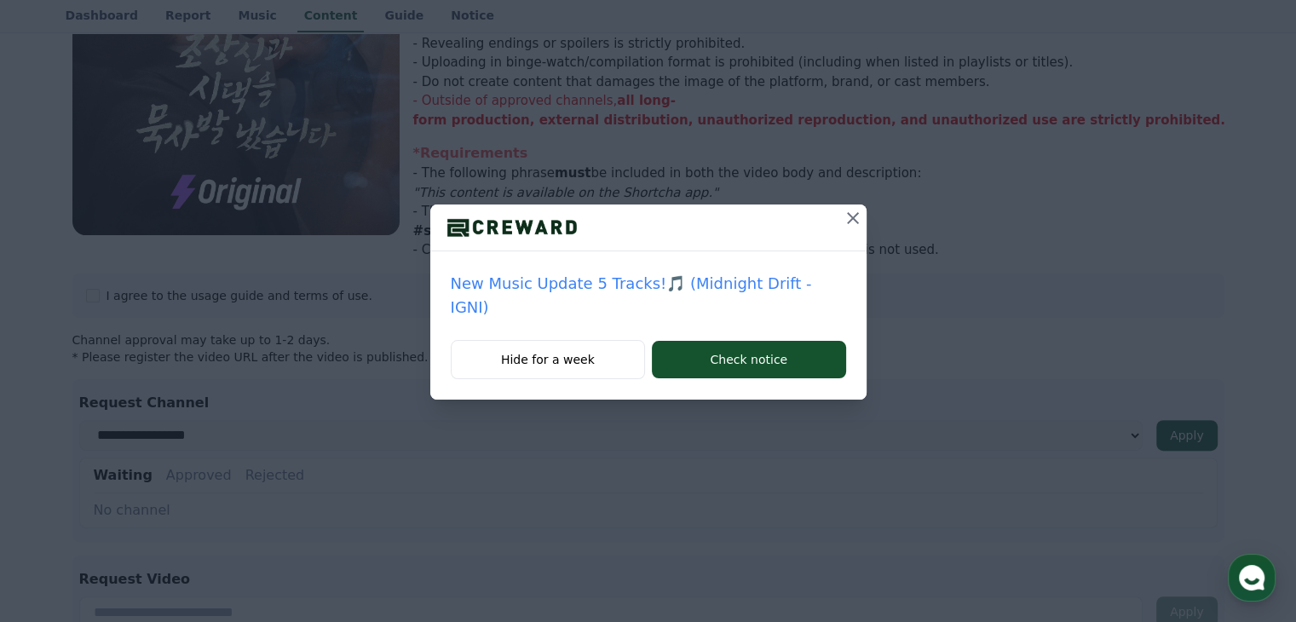
click at [847, 216] on icon at bounding box center [853, 218] width 12 height 12
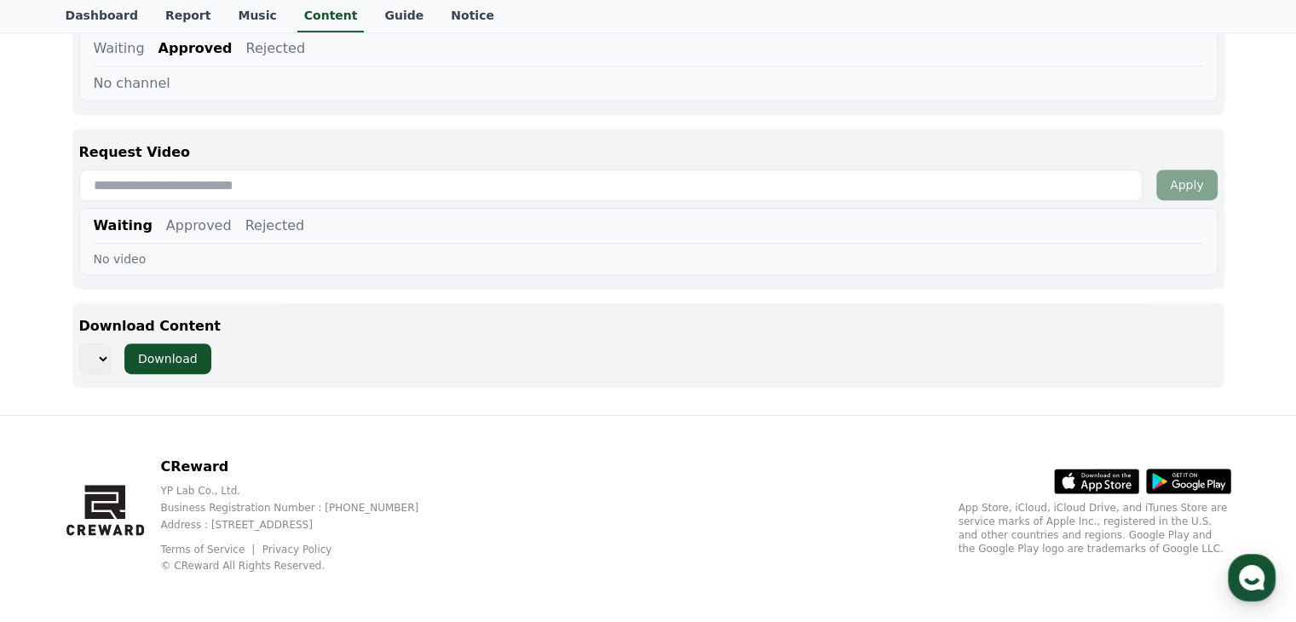
scroll to position [861, 0]
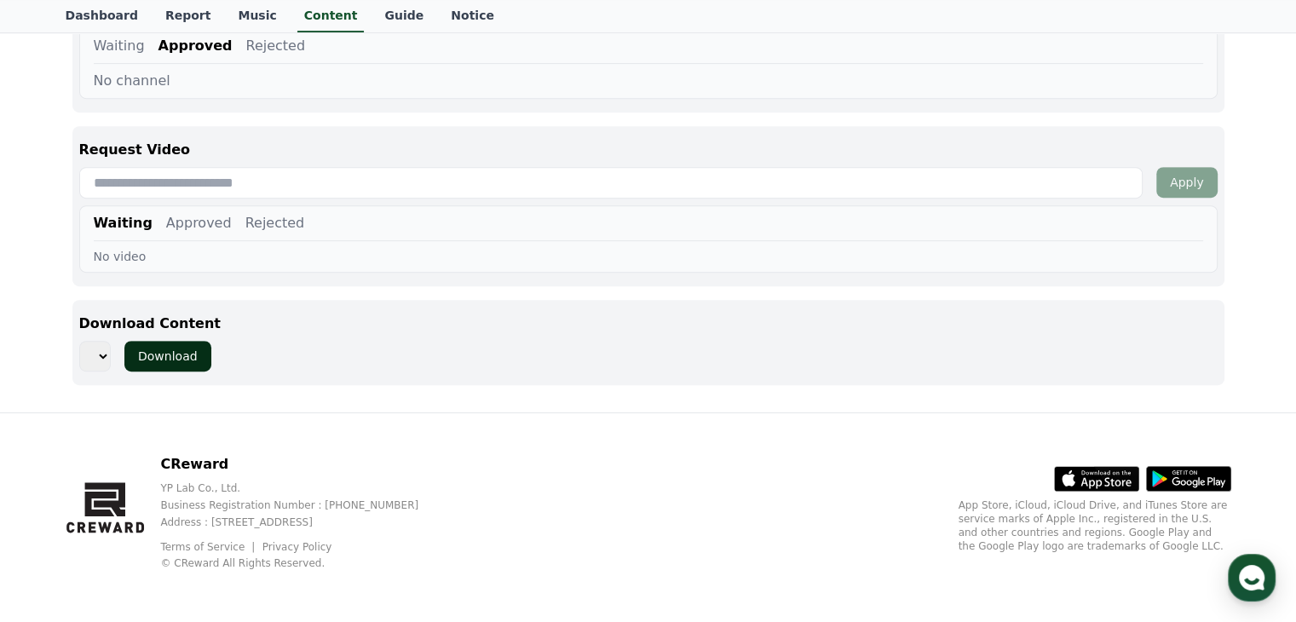
click at [151, 359] on div "Download" at bounding box center [168, 356] width 60 height 17
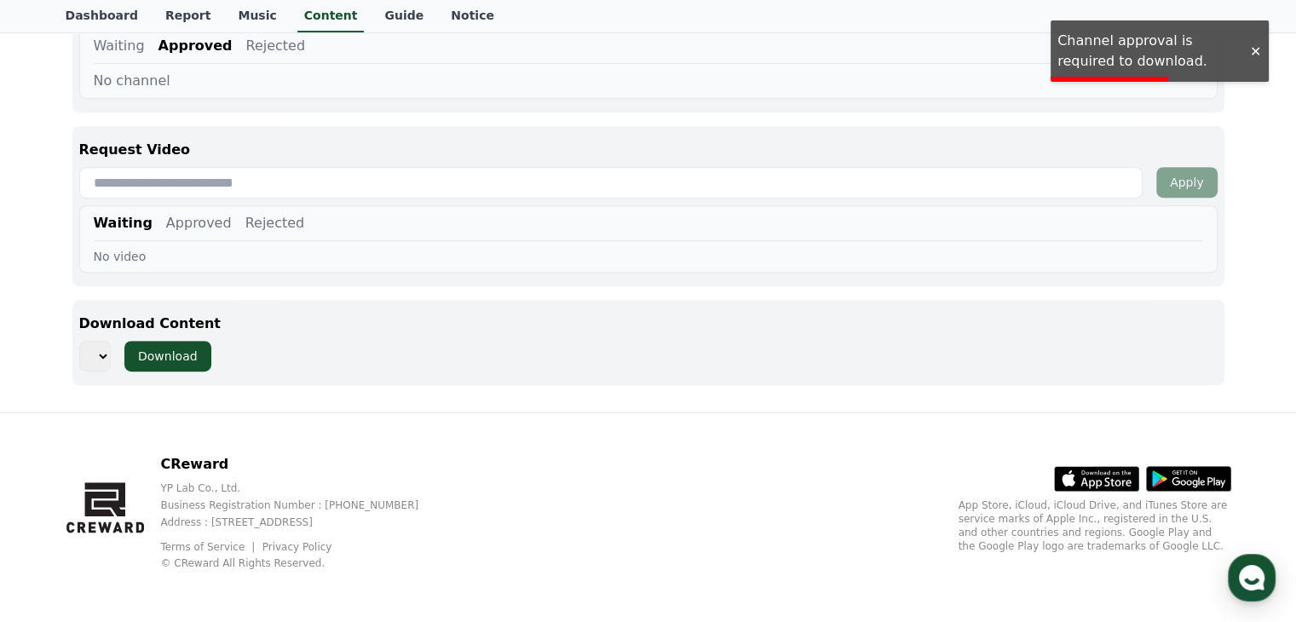
click at [95, 352] on select at bounding box center [95, 356] width 32 height 31
click at [103, 352] on select at bounding box center [95, 356] width 32 height 31
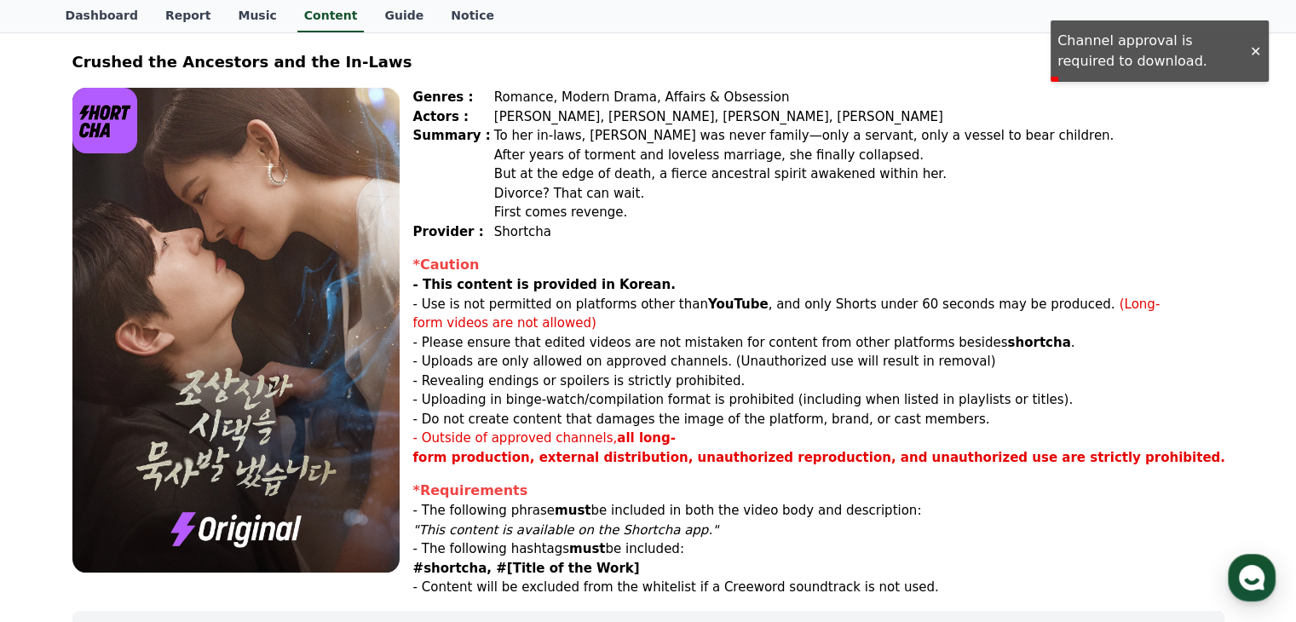
scroll to position [0, 0]
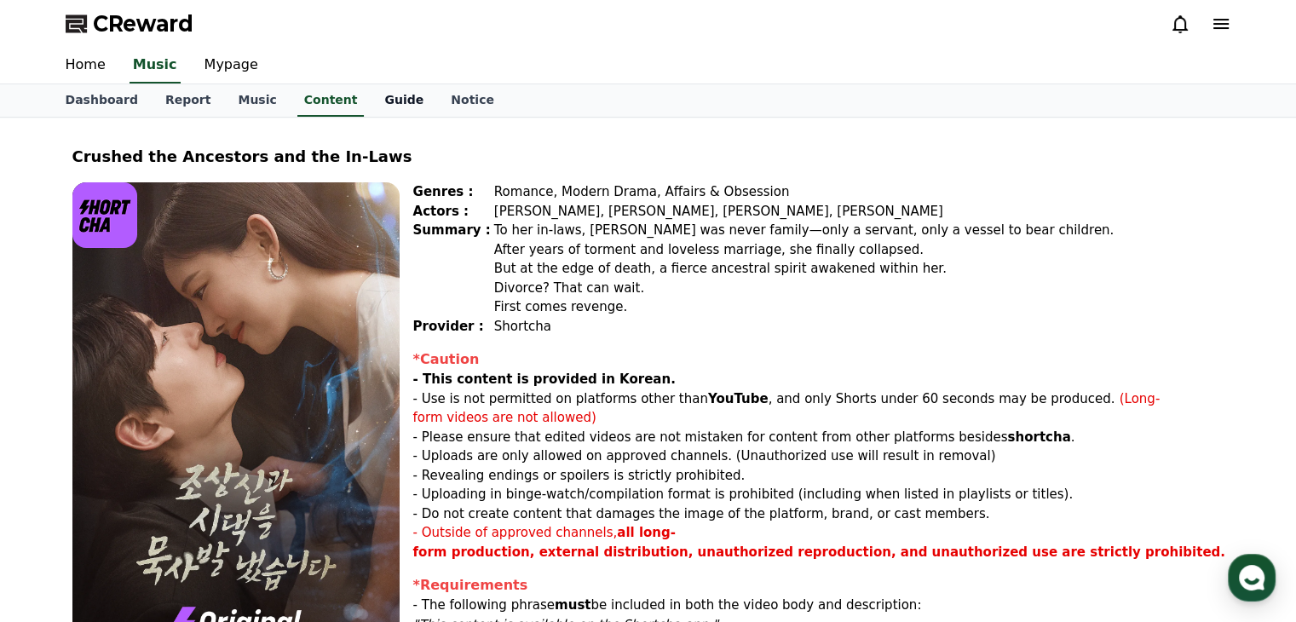
click at [371, 111] on link "Guide" at bounding box center [404, 100] width 66 height 32
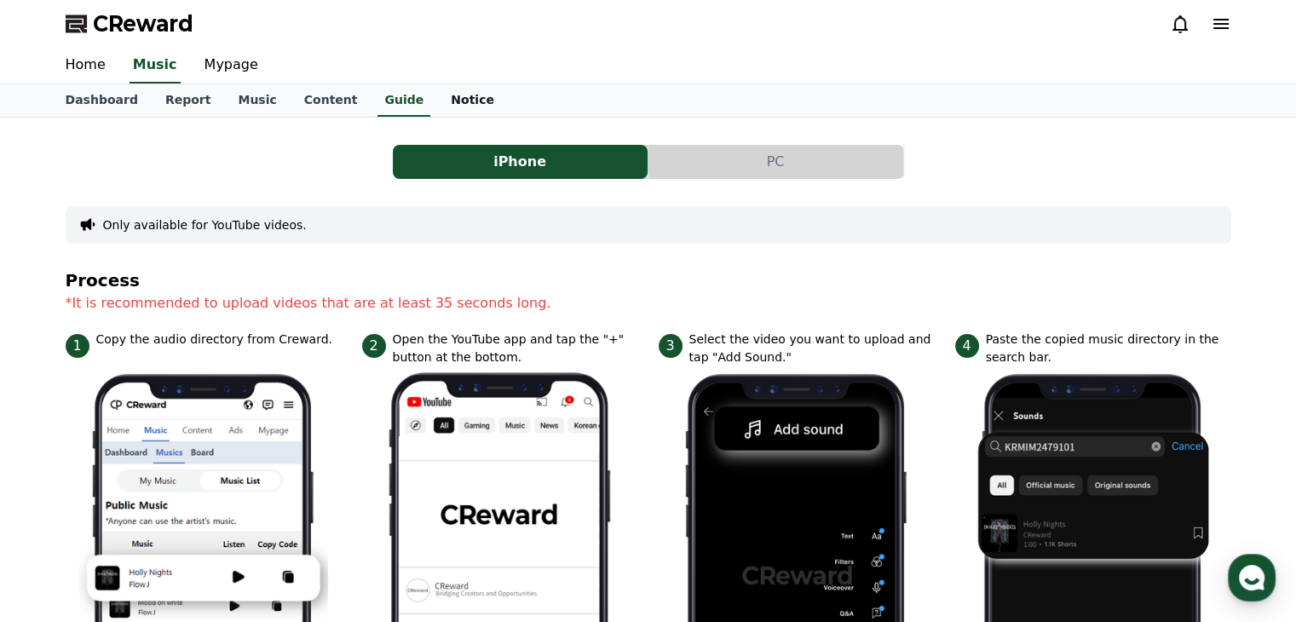
click at [437, 93] on link "Notice" at bounding box center [472, 100] width 71 height 32
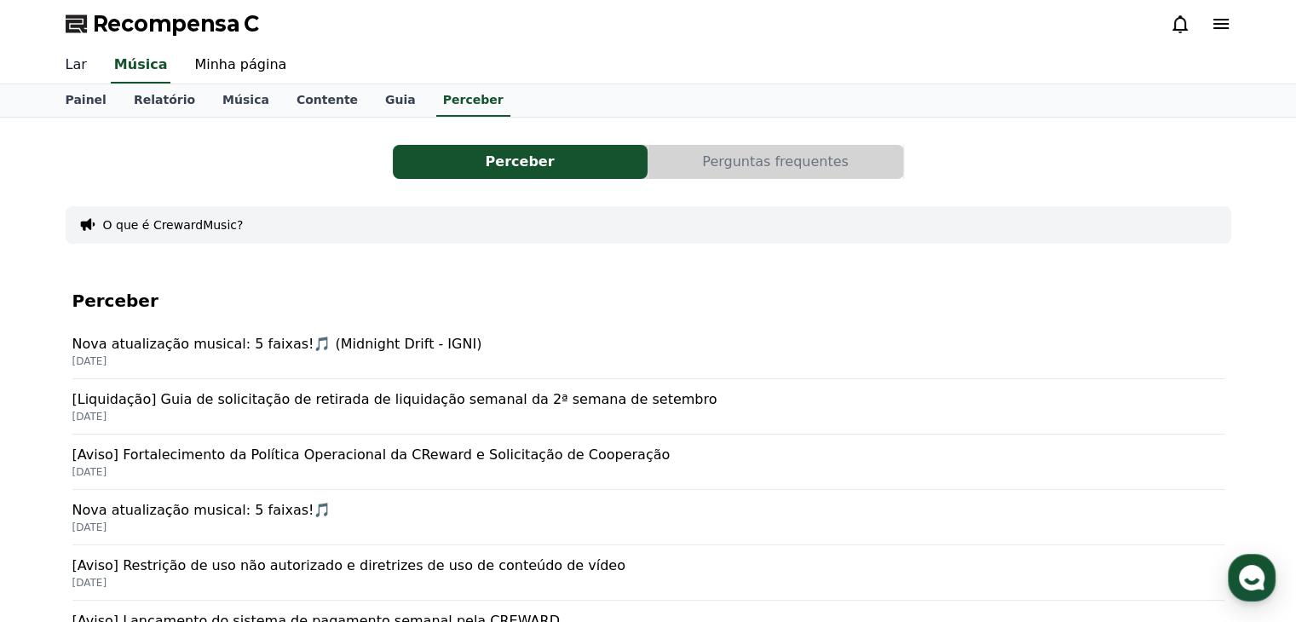
click at [72, 66] on font "Lar" at bounding box center [76, 64] width 21 height 16
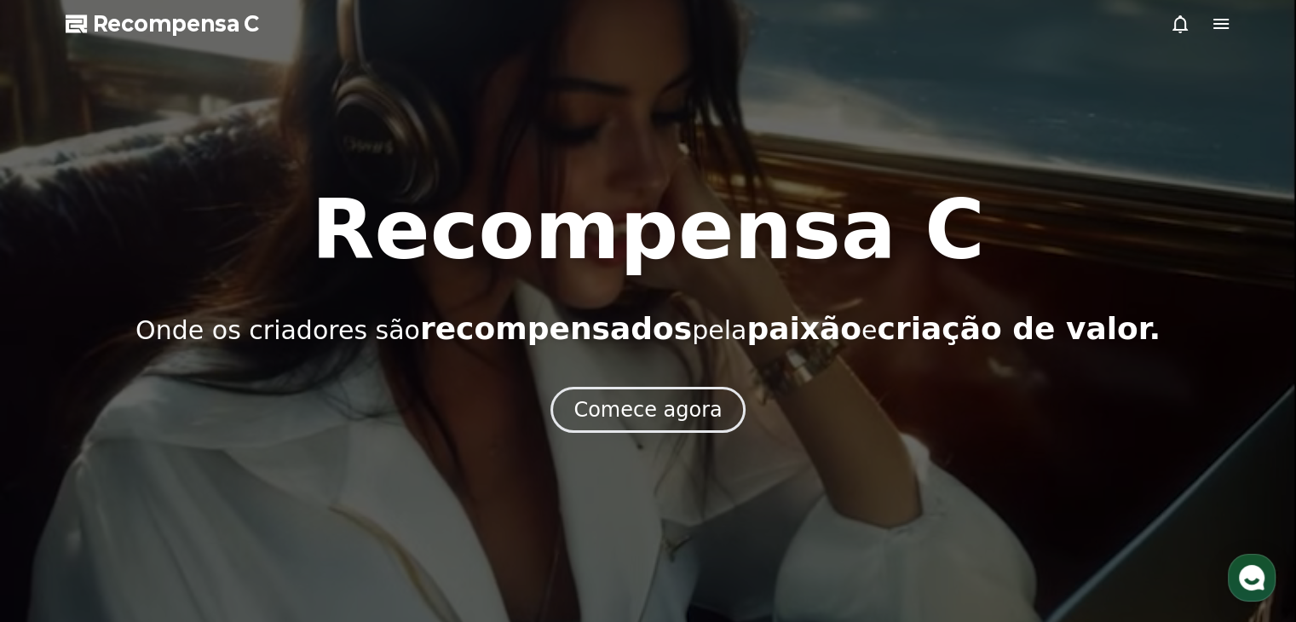
click at [1084, 192] on div "Recompensa C Onde os criadores são recompensados ​​pela paixão e criação de val…" at bounding box center [648, 267] width 1296 height 157
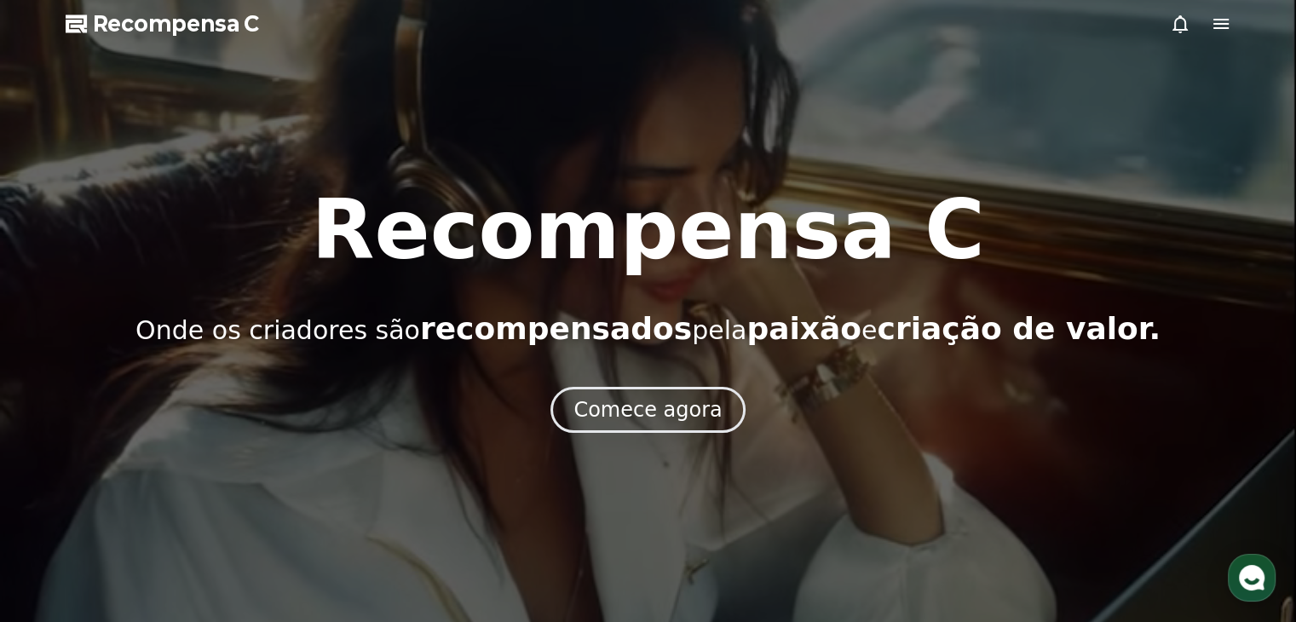
click at [818, 423] on div "Comece agora" at bounding box center [648, 410] width 1296 height 46
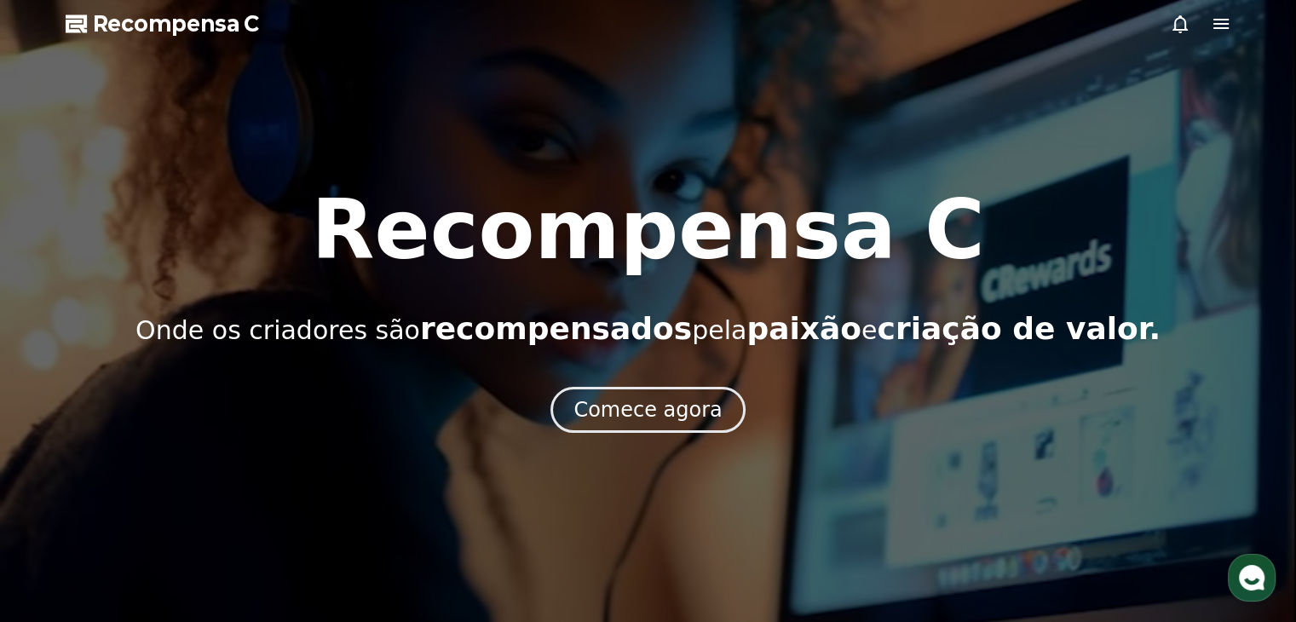
drag, startPoint x: 94, startPoint y: 26, endPoint x: 348, endPoint y: 214, distance: 316.0
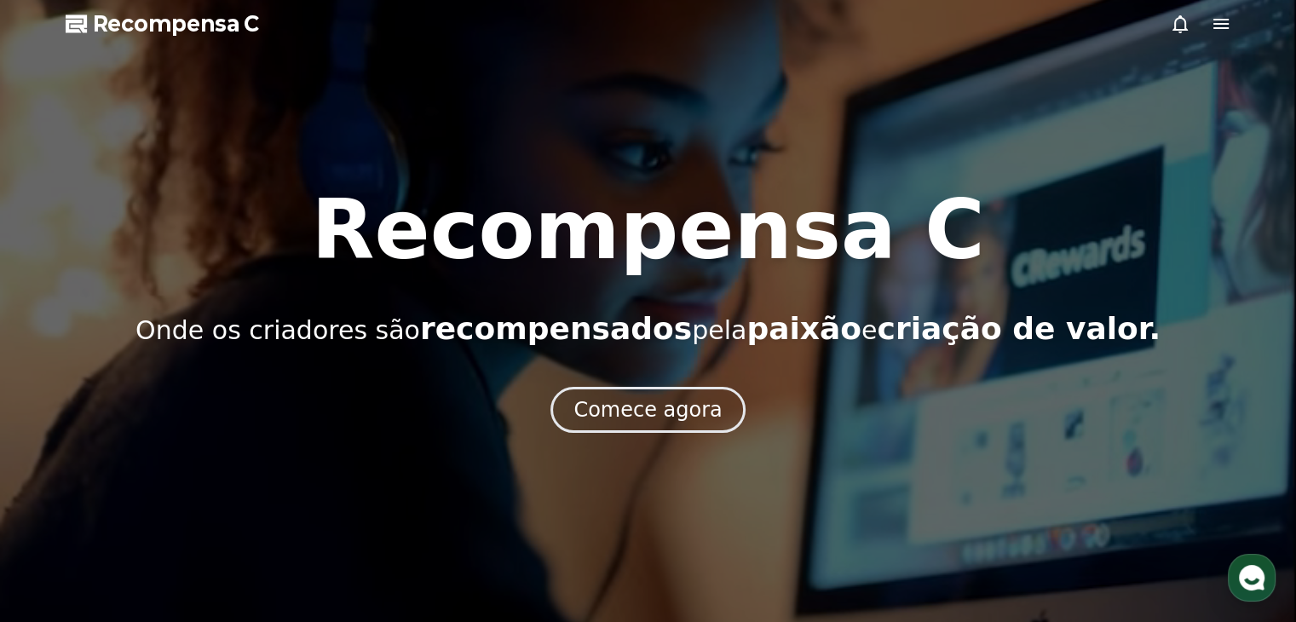
click at [95, 26] on font "Recompensa C" at bounding box center [176, 24] width 166 height 24
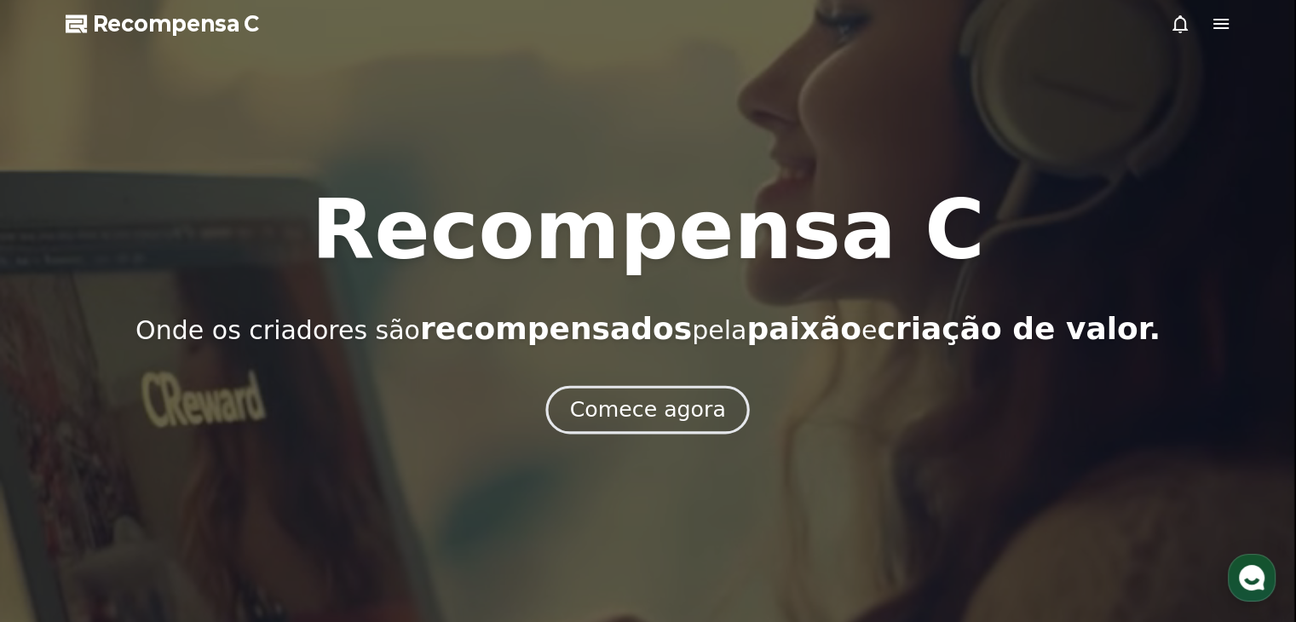
click at [617, 422] on font "Comece agora" at bounding box center [648, 409] width 156 height 25
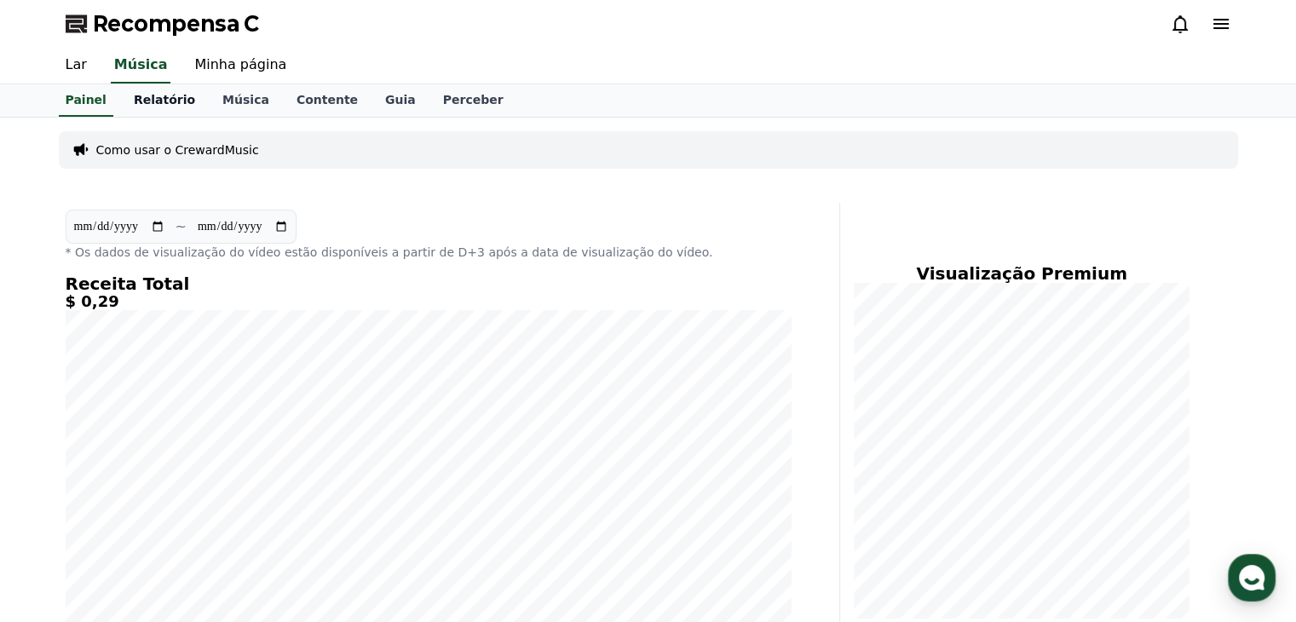
click at [159, 98] on font "Relatório" at bounding box center [164, 100] width 61 height 14
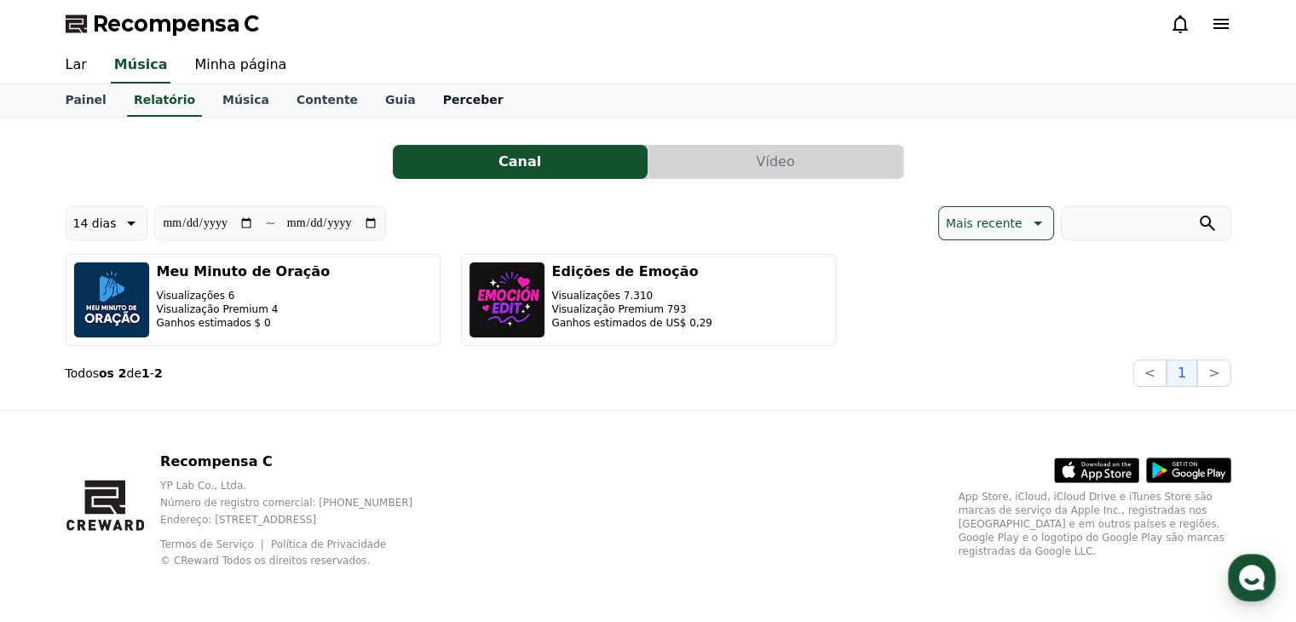
click at [443, 103] on font "Perceber" at bounding box center [473, 100] width 60 height 14
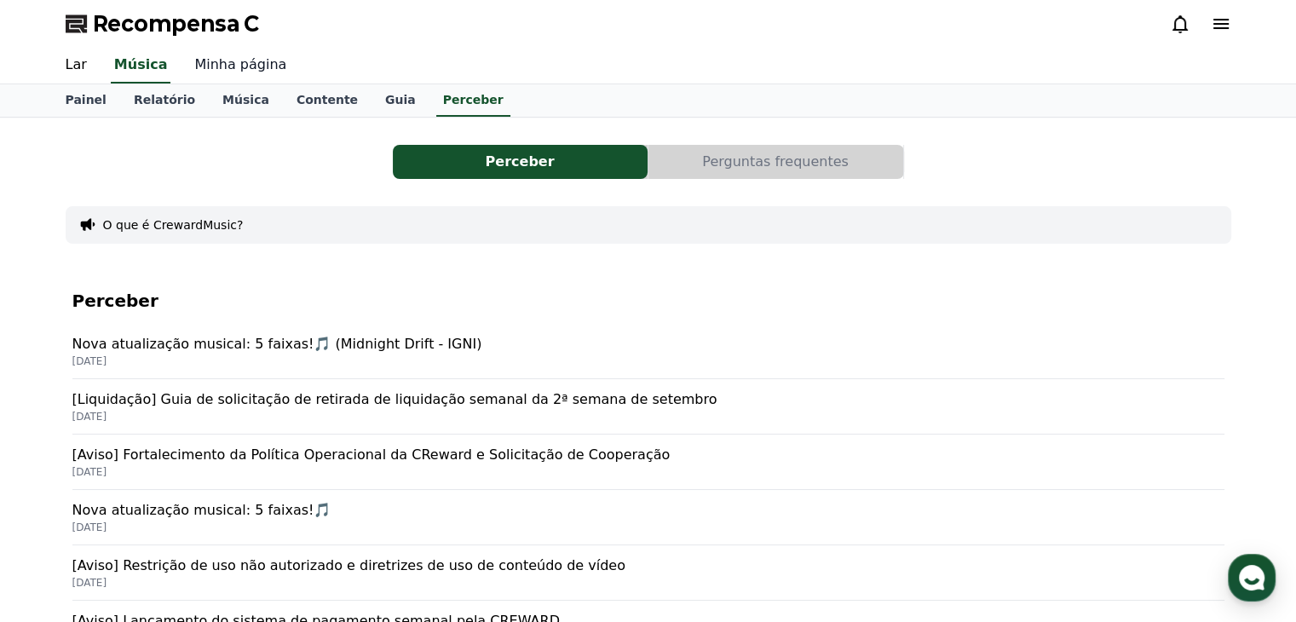
click at [213, 69] on font "Minha página" at bounding box center [240, 64] width 92 height 16
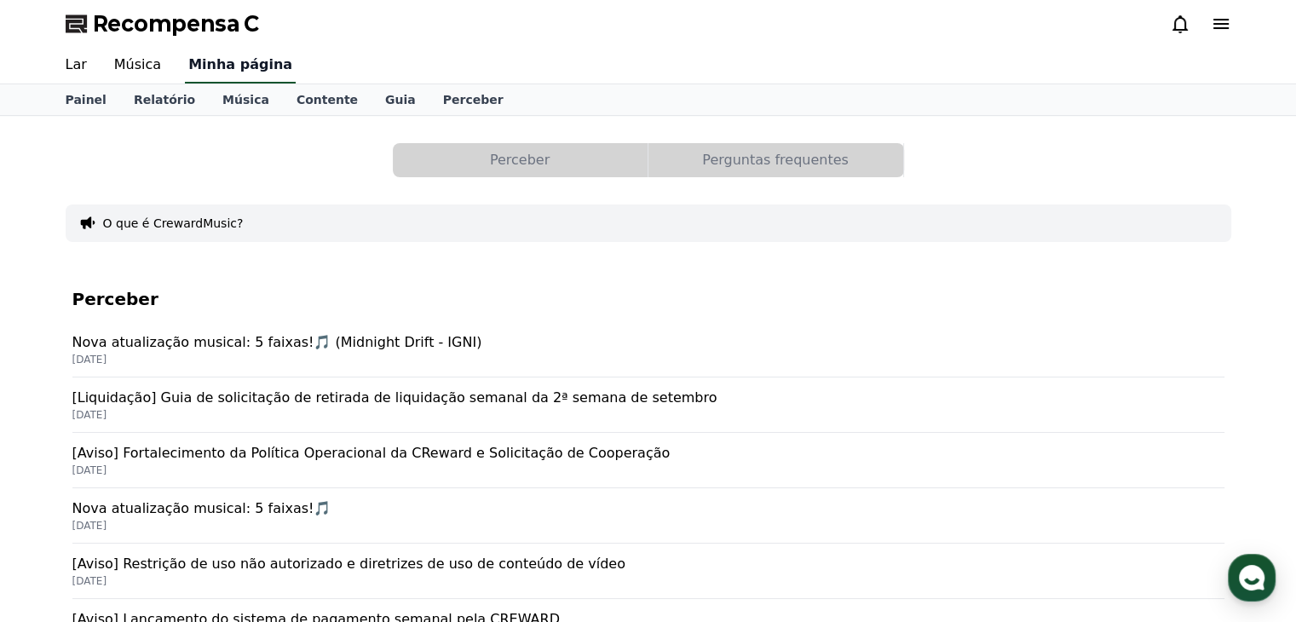
select select "**********"
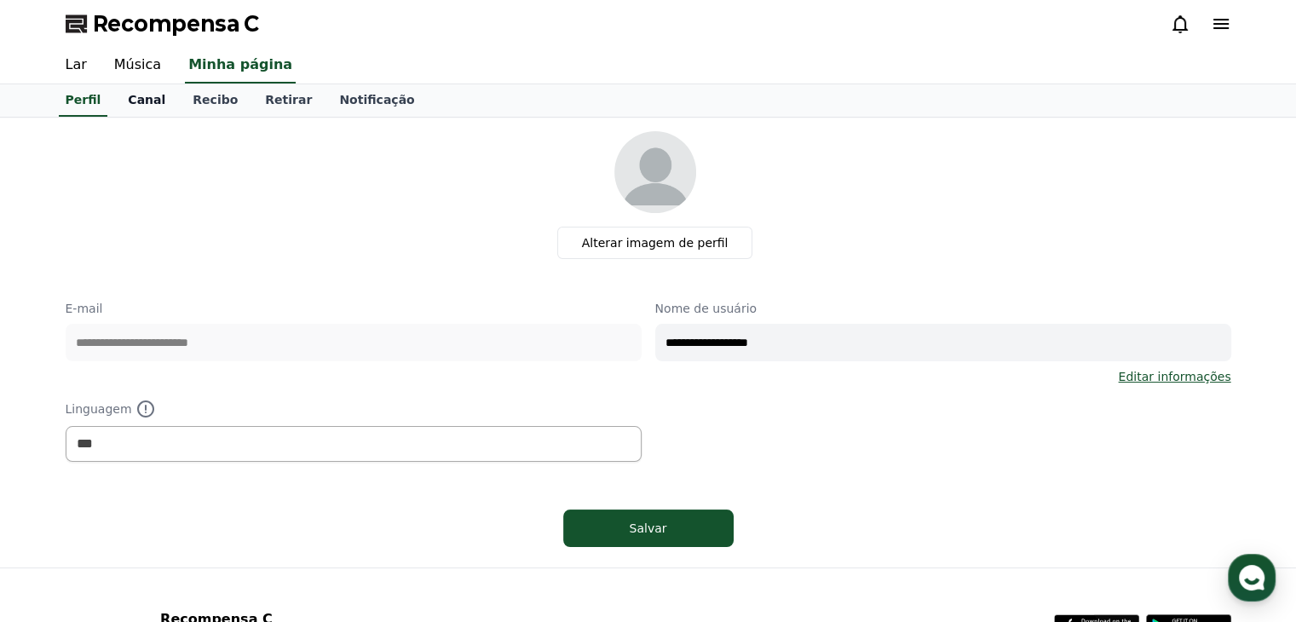
click at [128, 100] on font "Canal" at bounding box center [146, 100] width 37 height 14
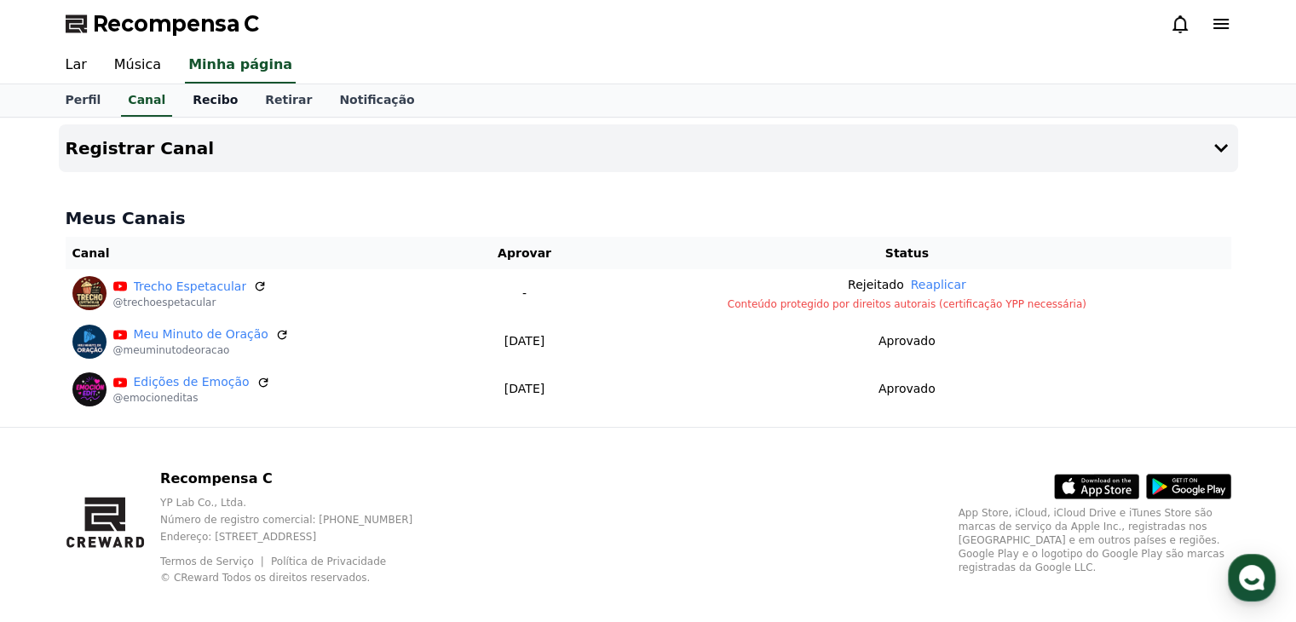
click at [198, 96] on font "Recibo" at bounding box center [215, 100] width 45 height 14
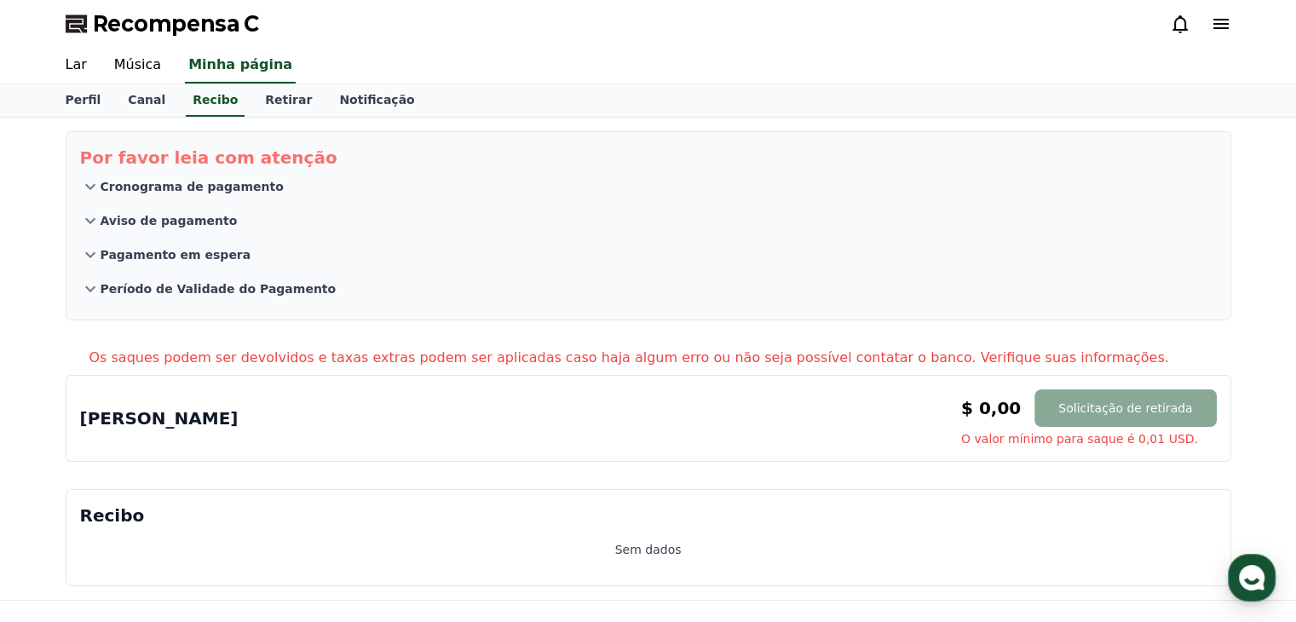
click at [179, 188] on font "Cronograma de pagamento" at bounding box center [192, 187] width 183 height 14
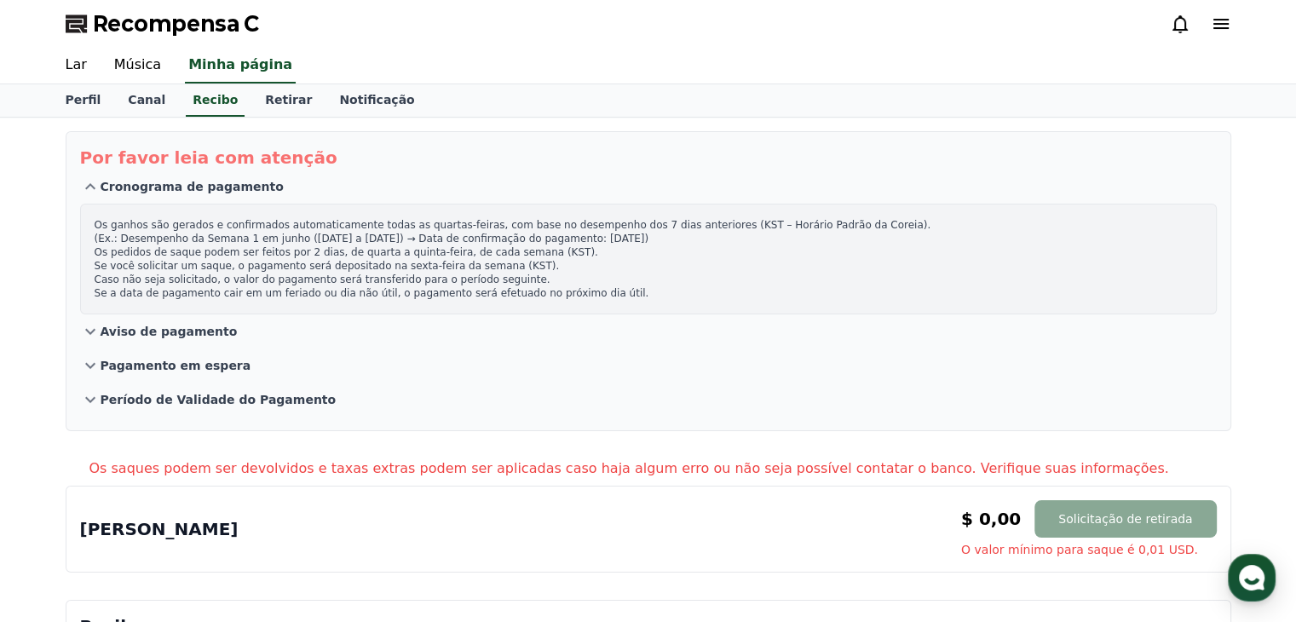
click at [139, 330] on font "Aviso de pagamento" at bounding box center [169, 332] width 137 height 14
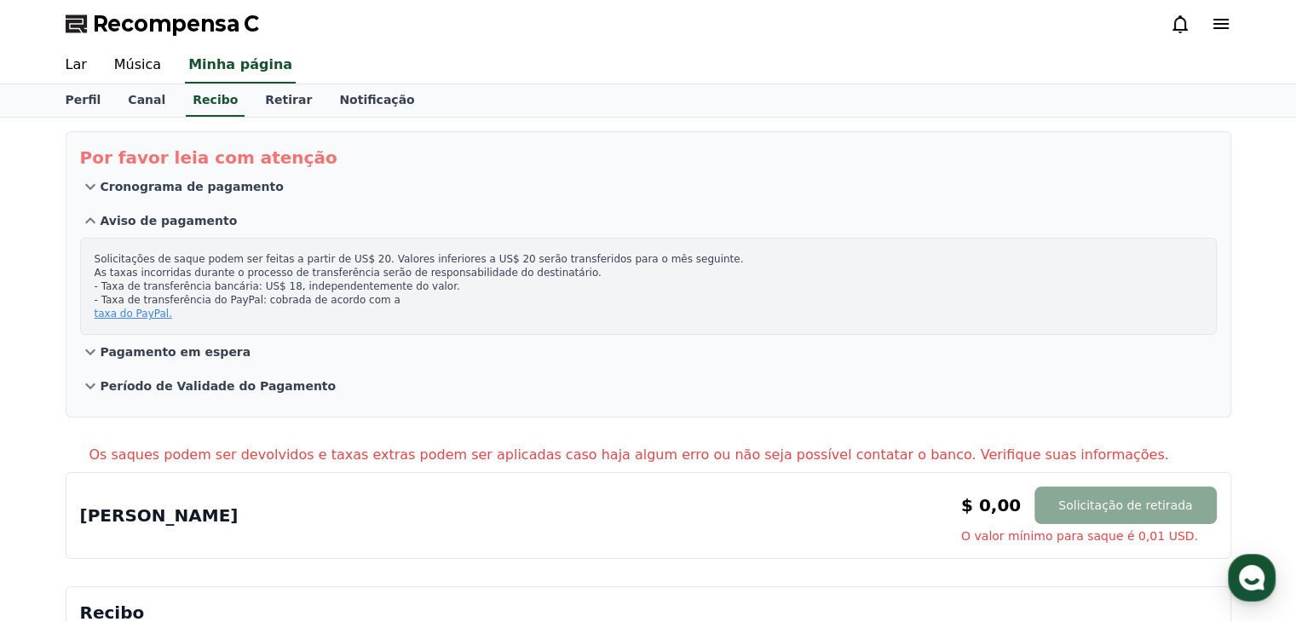
click at [218, 353] on font "Pagamento em espera" at bounding box center [176, 352] width 151 height 14
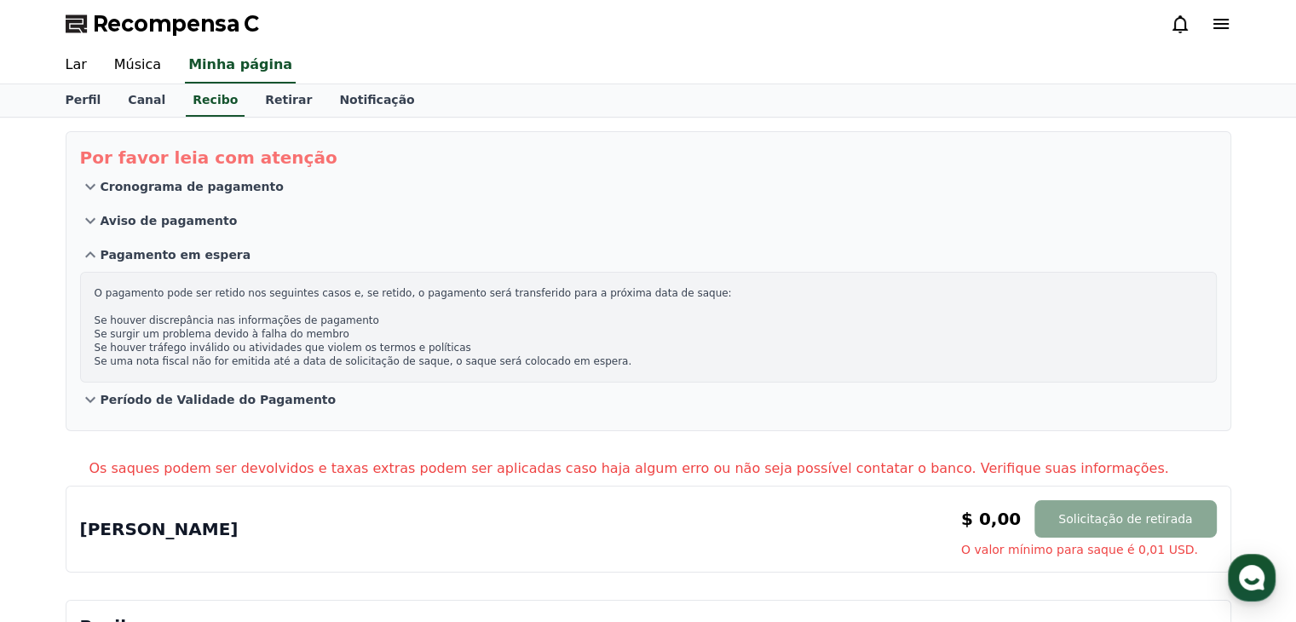
click at [286, 118] on div "Por favor leia com atenção Cronograma de pagamento Aviso de pagamento Pagamento…" at bounding box center [648, 414] width 1193 height 593
click at [276, 103] on font "Retirar" at bounding box center [288, 100] width 47 height 14
